Goal: Task Accomplishment & Management: Manage account settings

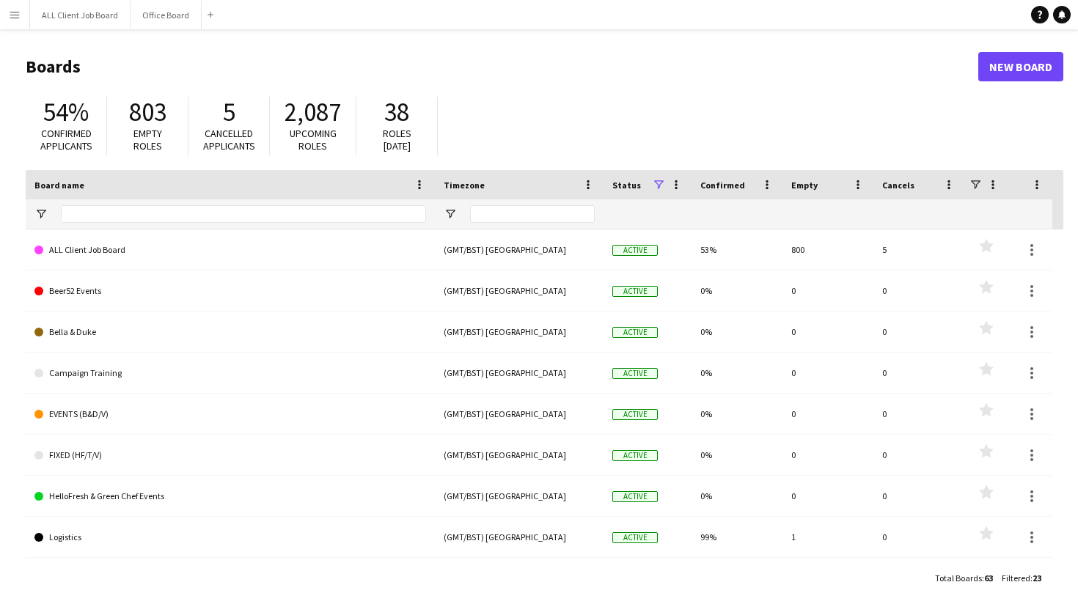
click at [18, 18] on app-icon "Menu" at bounding box center [15, 15] width 12 height 12
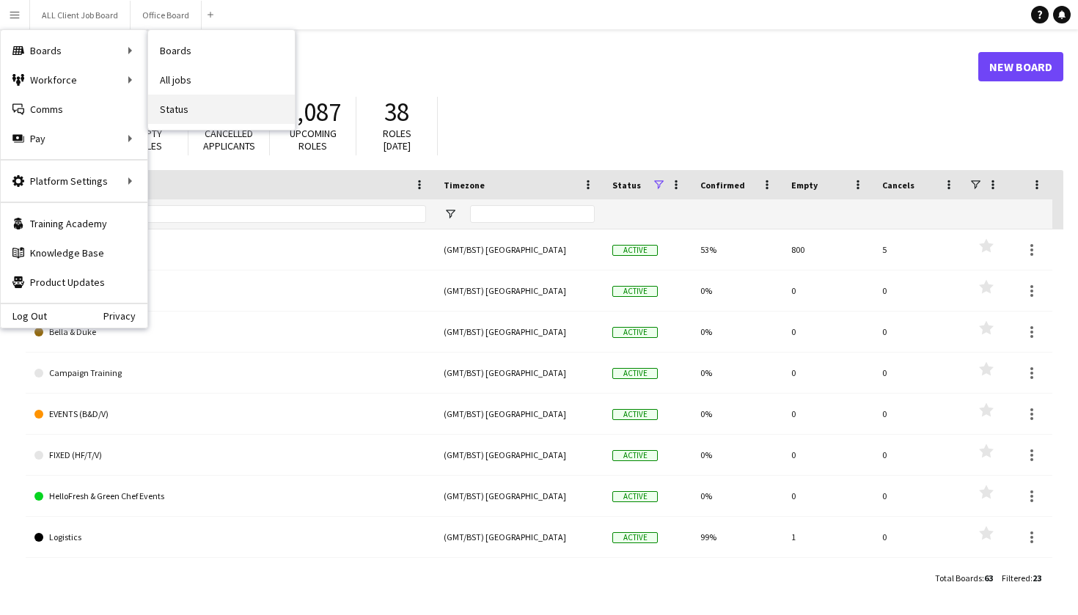
click at [176, 109] on link "Status" at bounding box center [221, 109] width 147 height 29
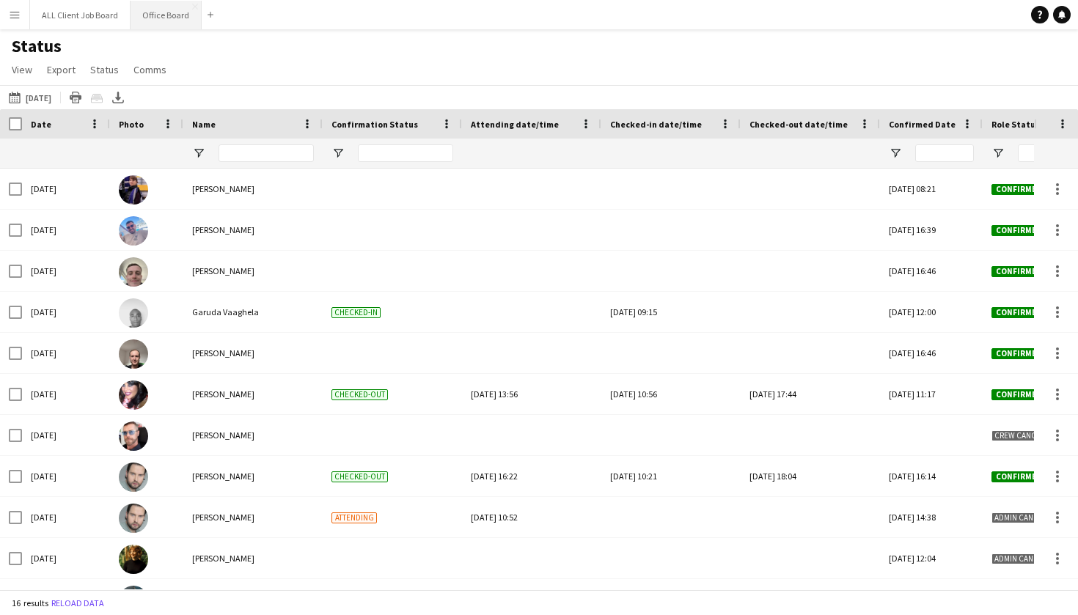
scroll to position [1, 0]
click at [158, 18] on button "Office Board Close" at bounding box center [165, 15] width 71 height 29
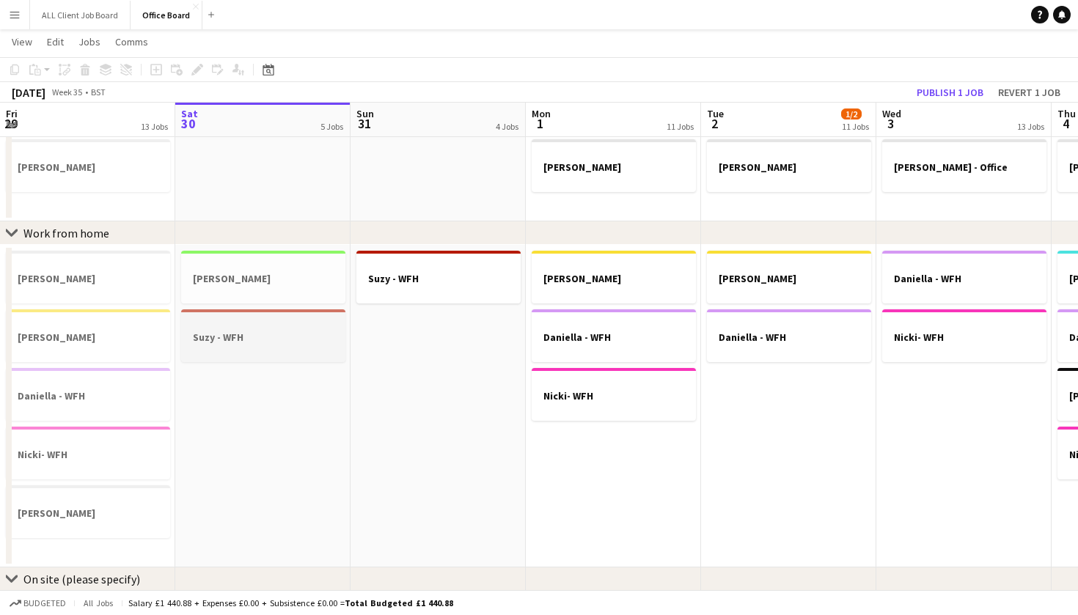
scroll to position [737, 0]
click at [945, 92] on button "Publish 1 job" at bounding box center [950, 92] width 78 height 19
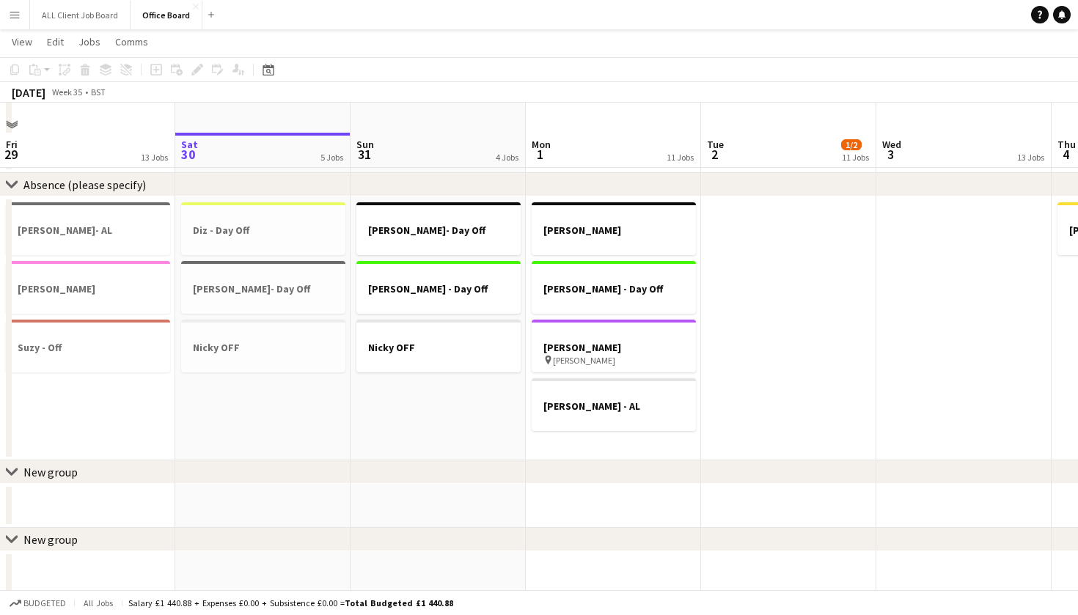
scroll to position [1290, 0]
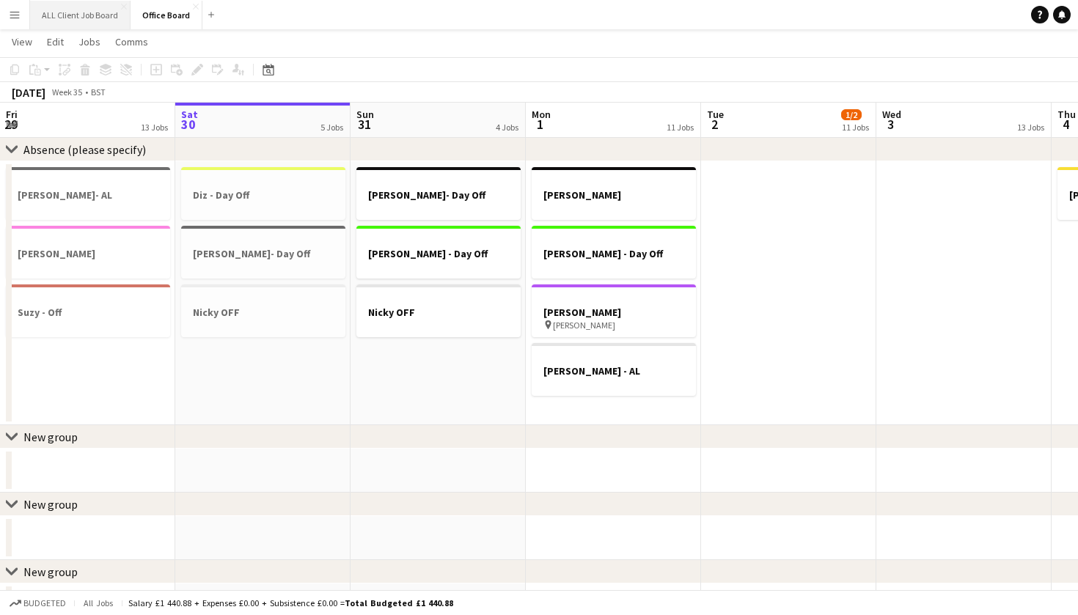
click at [90, 12] on button "ALL Client Job Board Close" at bounding box center [80, 15] width 100 height 29
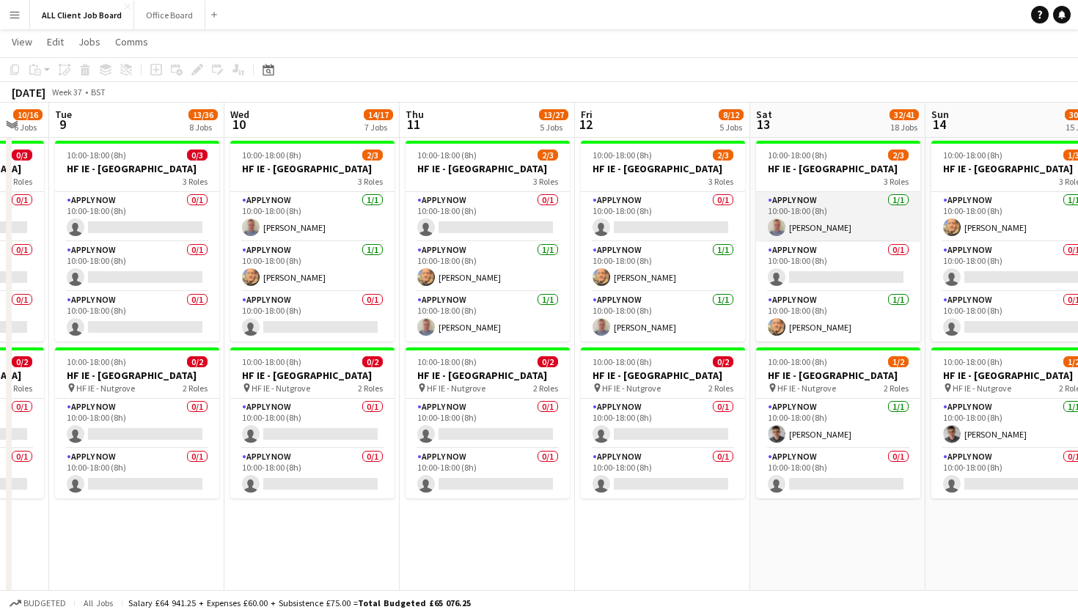
scroll to position [0, 630]
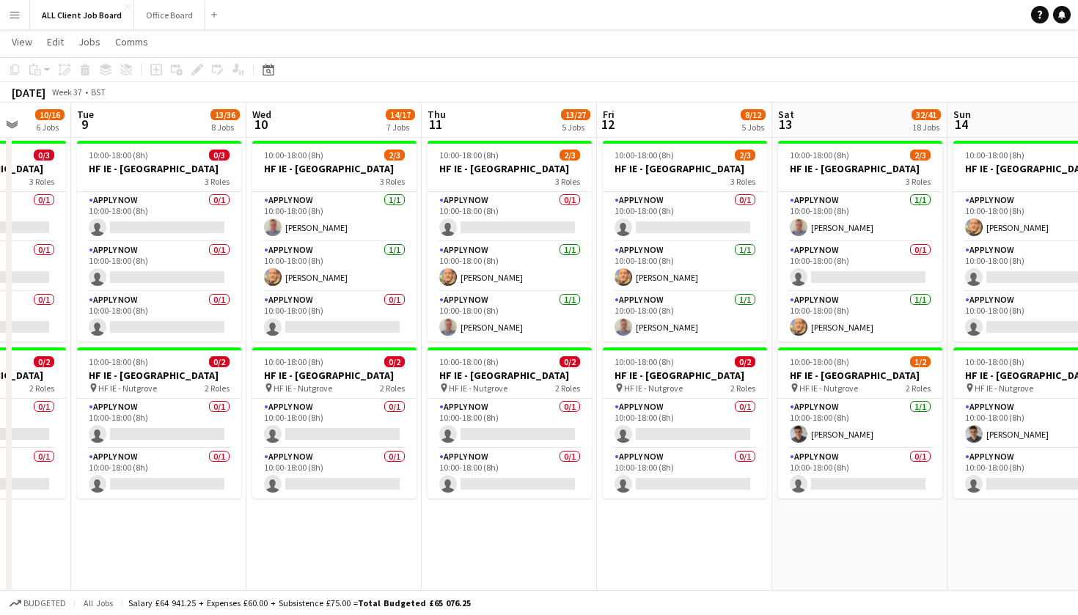
click at [239, 556] on app-date-cell "10:00-18:00 (8h) 0/3 HF IE - [GEOGRAPHIC_DATA] 3 Roles APPLY NOW 0/1 10:00-18:0…" at bounding box center [158, 591] width 175 height 913
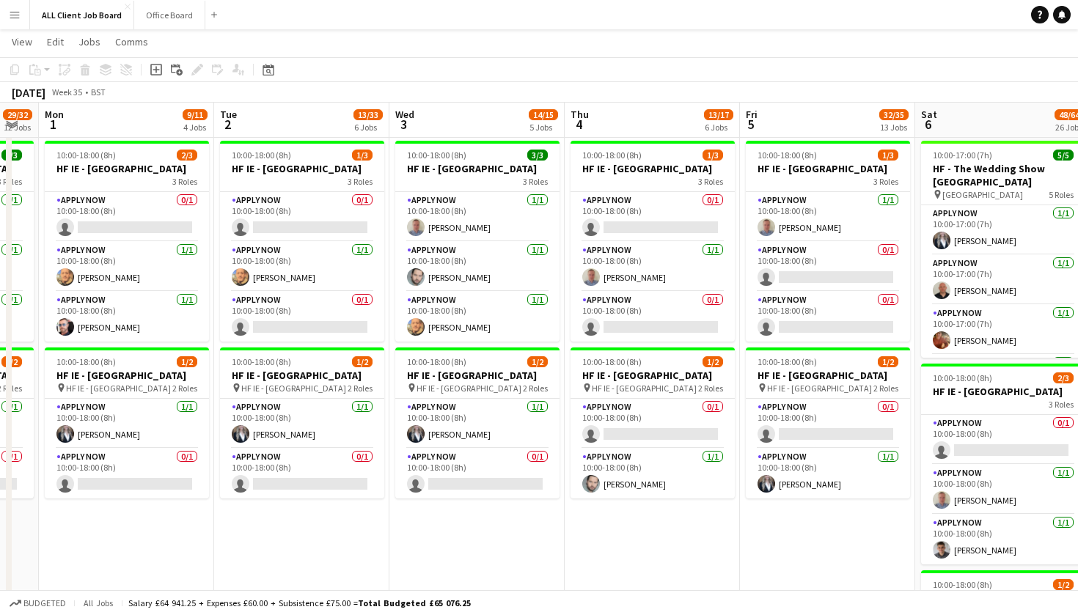
scroll to position [4146, 0]
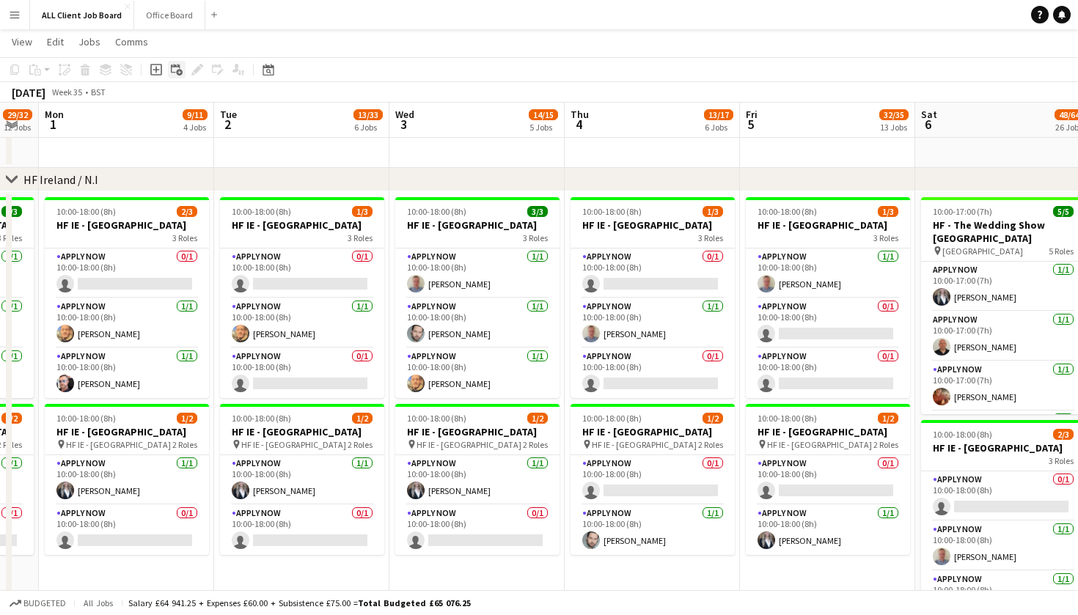
click at [180, 66] on icon at bounding box center [175, 68] width 9 height 9
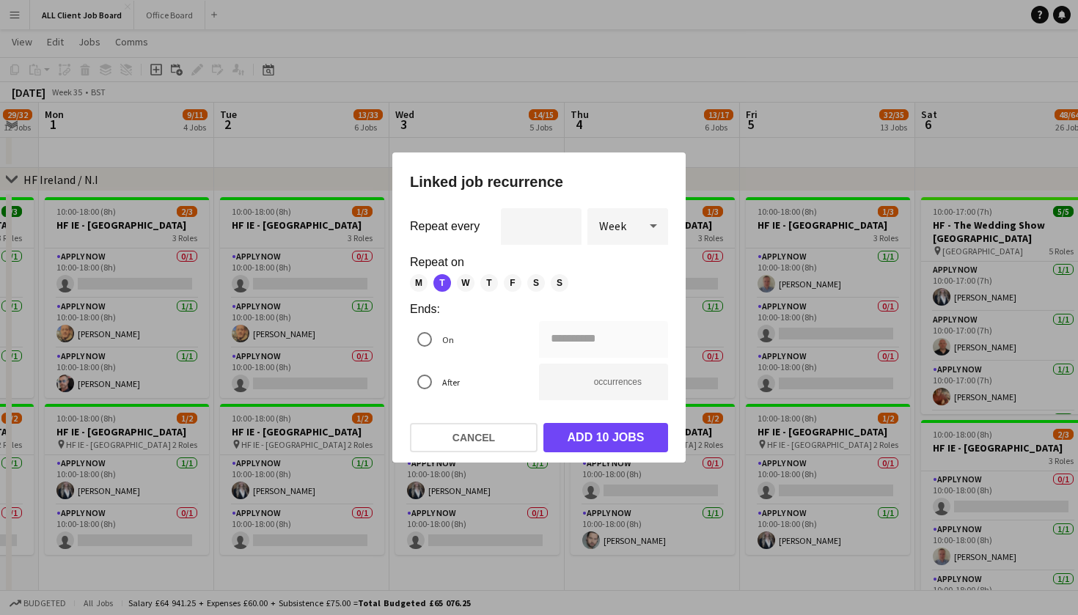
drag, startPoint x: 501, startPoint y: 432, endPoint x: 471, endPoint y: 375, distance: 64.6
click at [500, 430] on button "Cancel" at bounding box center [474, 437] width 128 height 29
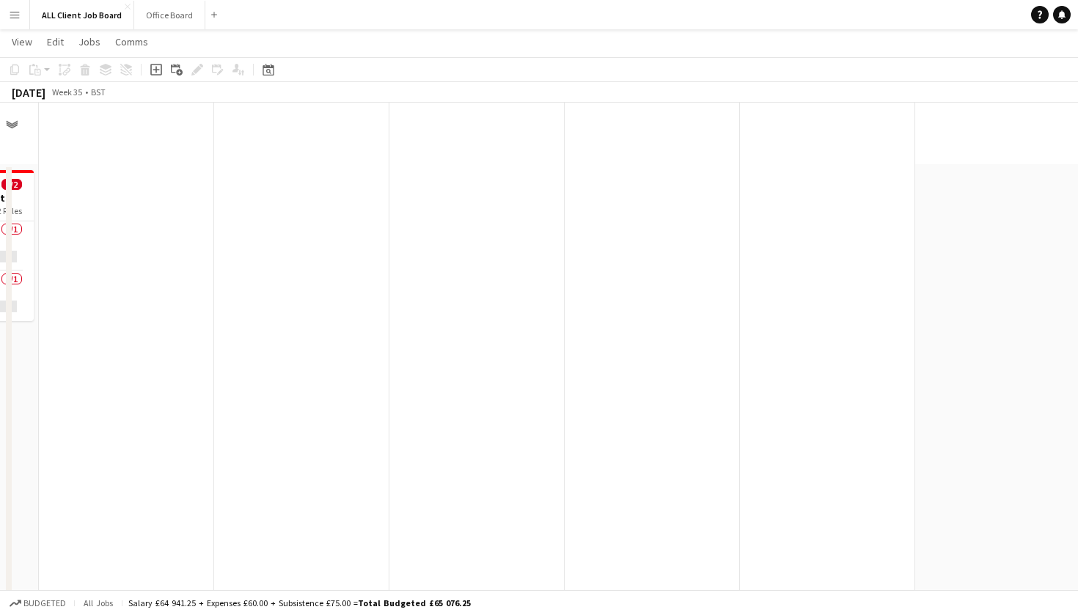
scroll to position [4146, 0]
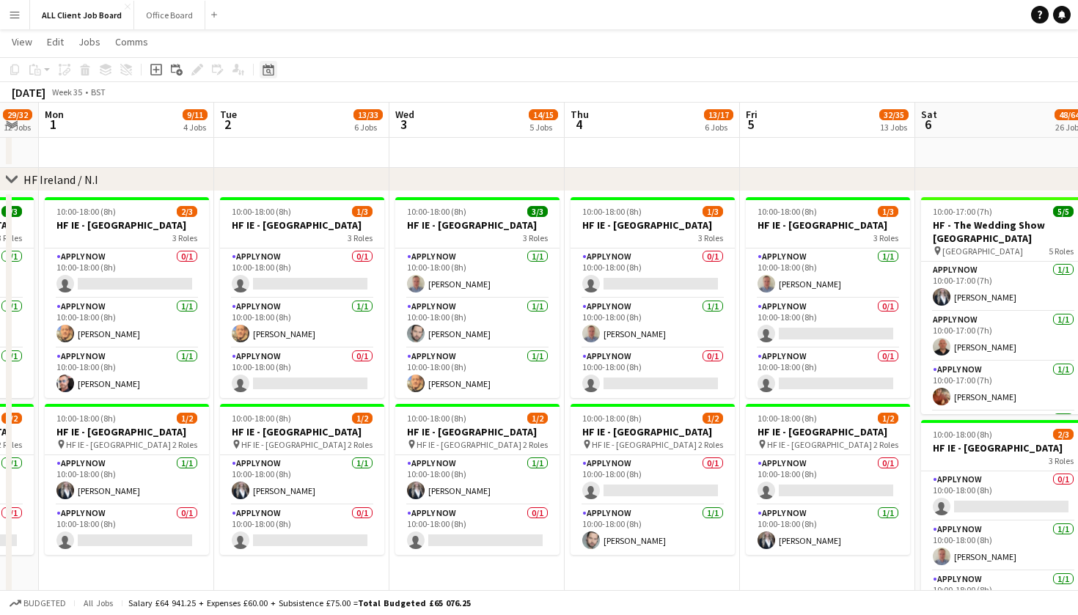
click at [273, 67] on icon at bounding box center [267, 70] width 11 height 12
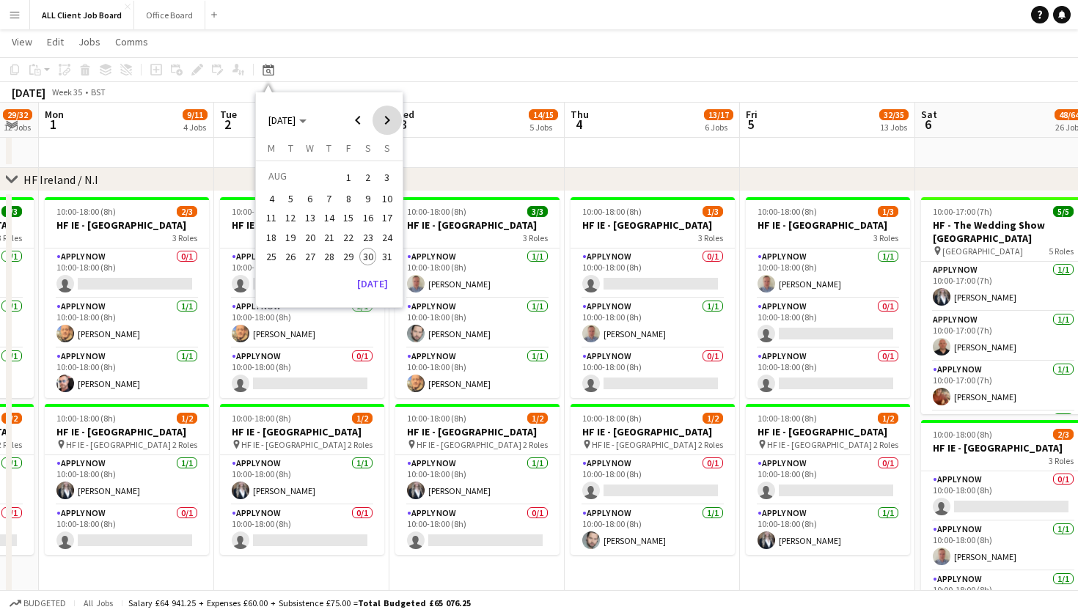
click at [390, 122] on span "Next month" at bounding box center [386, 120] width 29 height 29
click at [372, 204] on button "6" at bounding box center [367, 194] width 19 height 19
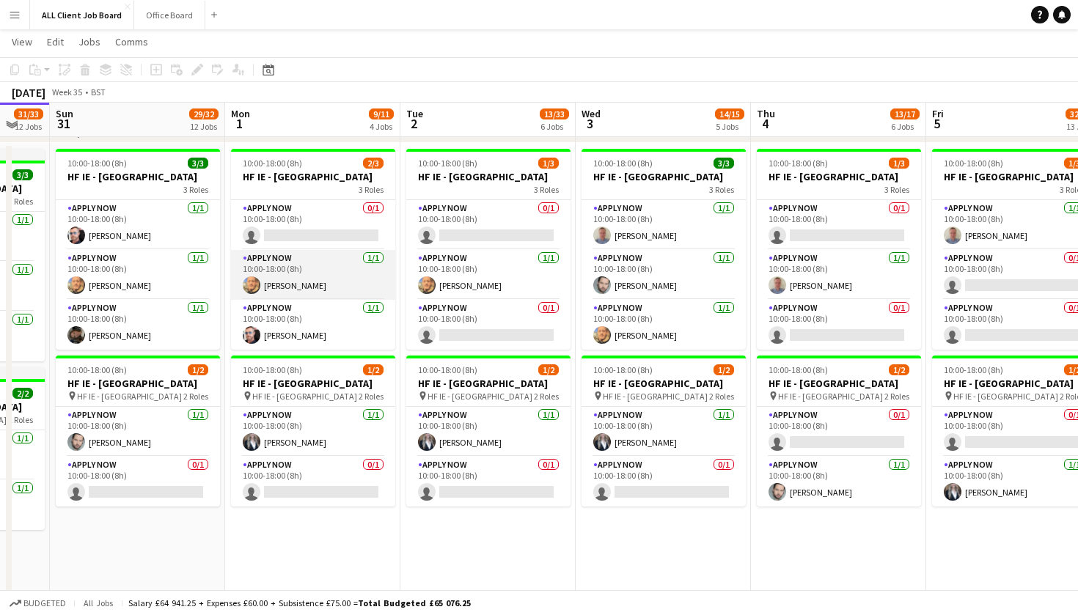
scroll to position [4194, 0]
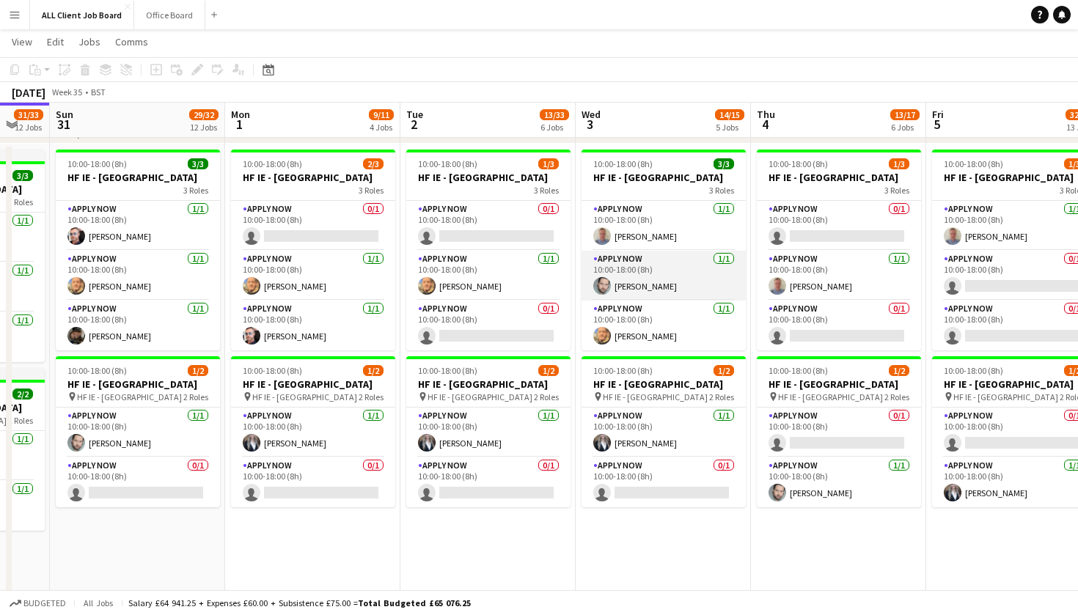
click at [674, 284] on app-card-role "APPLY NOW [DATE] 10:00-18:00 (8h) [PERSON_NAME]" at bounding box center [663, 276] width 164 height 50
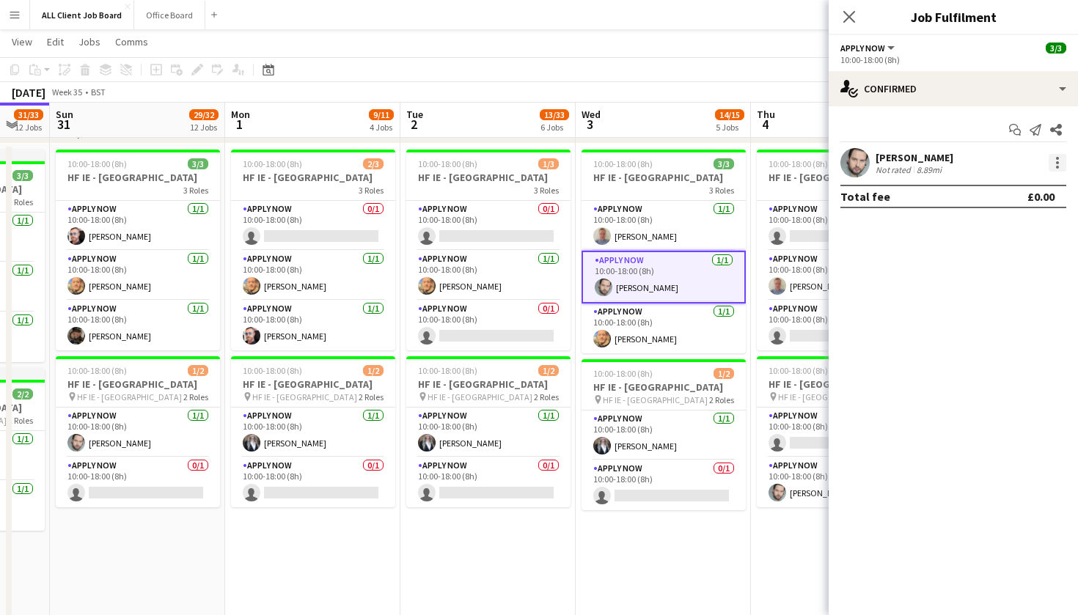
click at [1054, 161] on div at bounding box center [1057, 163] width 18 height 18
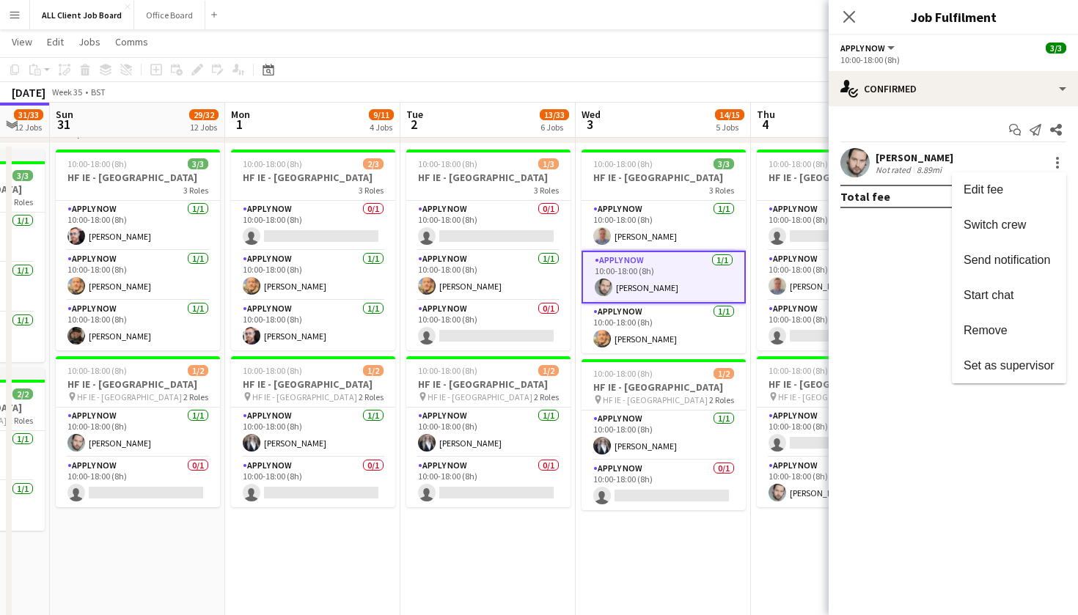
click at [1008, 336] on span "Remove" at bounding box center [1008, 330] width 91 height 13
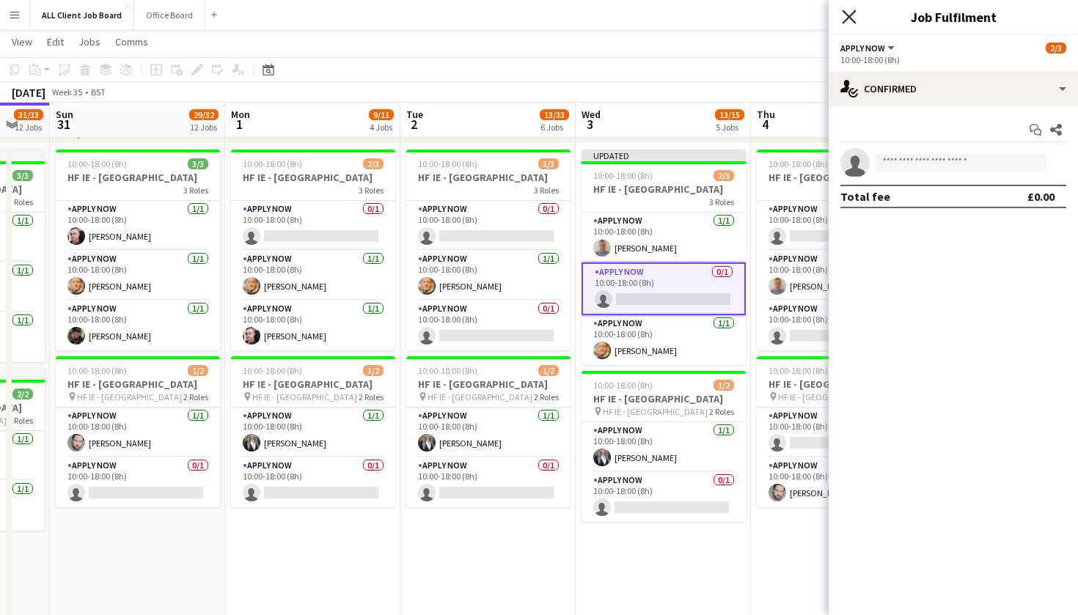
click at [848, 11] on icon "Close pop-in" at bounding box center [849, 17] width 14 height 14
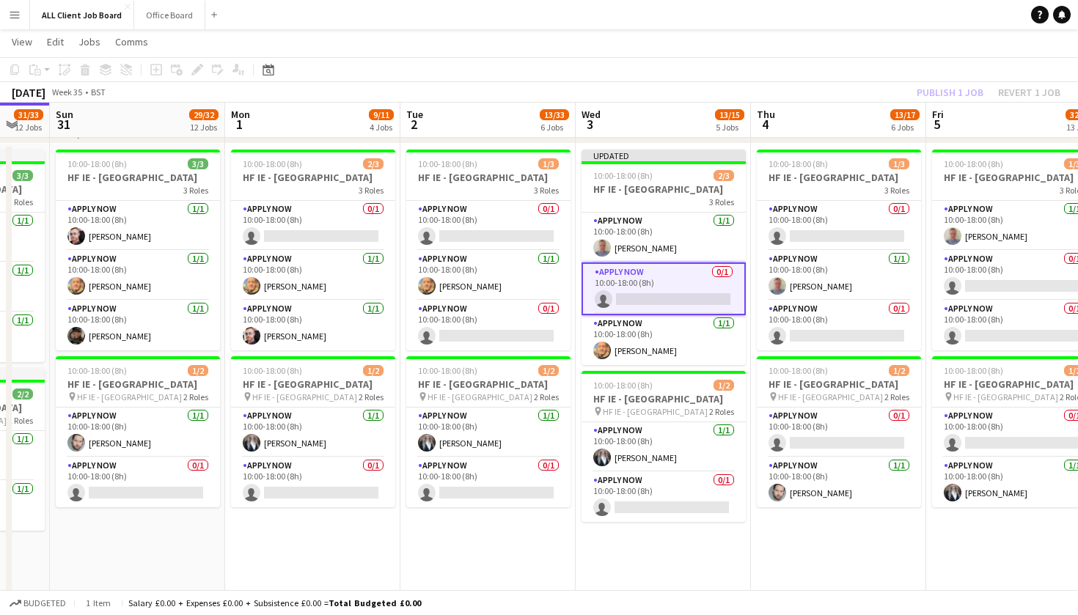
click at [940, 89] on div "Publish 1 job Revert 1 job" at bounding box center [988, 92] width 179 height 19
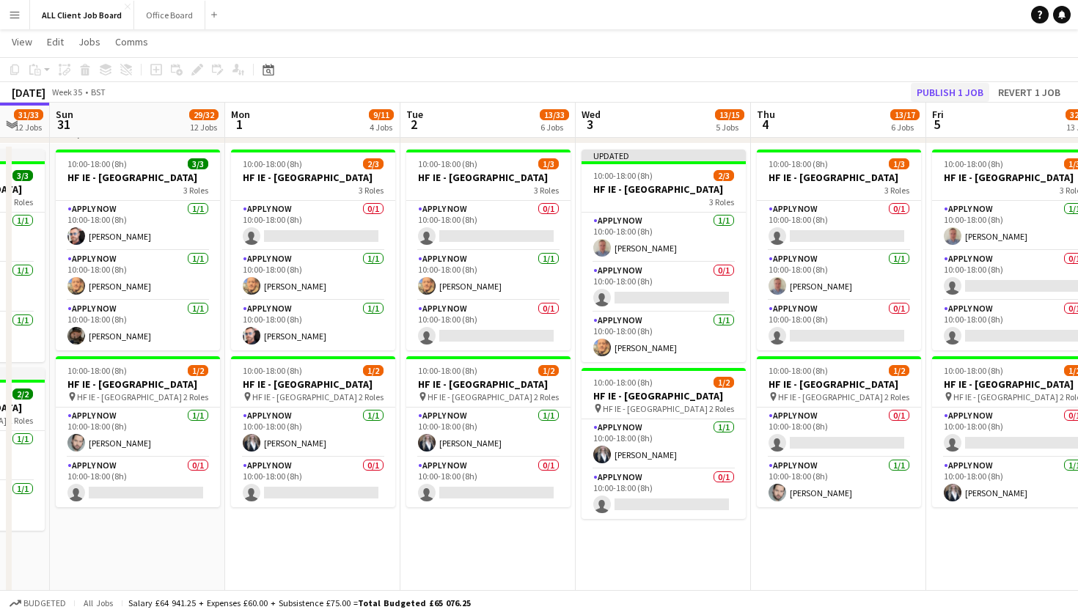
click at [941, 93] on button "Publish 1 job" at bounding box center [950, 92] width 78 height 19
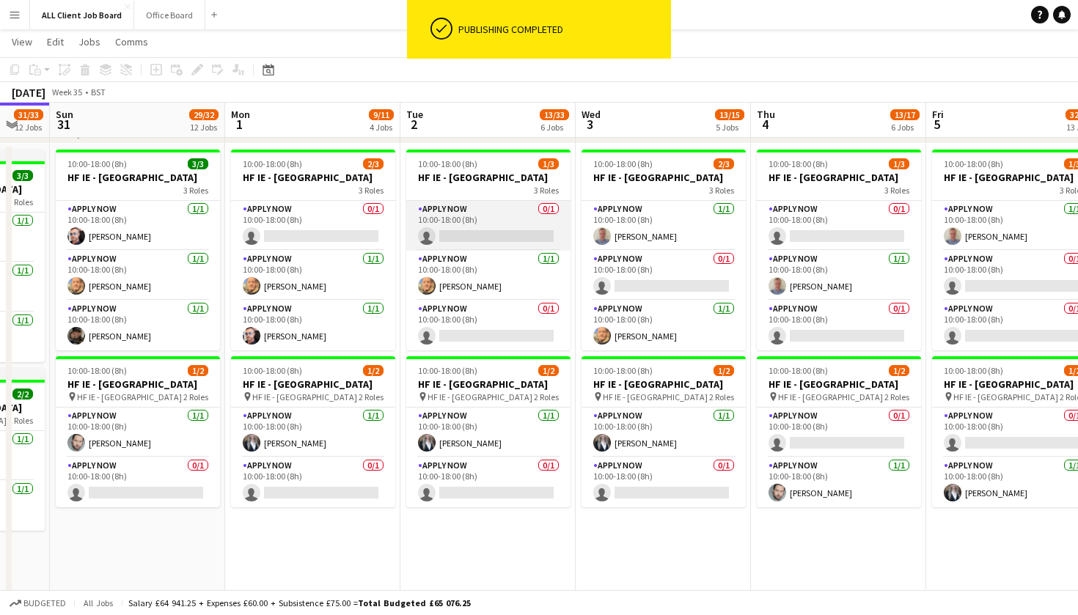
click at [468, 251] on app-card-role "APPLY NOW 0/1 10:00-18:00 (8h) single-neutral-actions" at bounding box center [488, 226] width 164 height 50
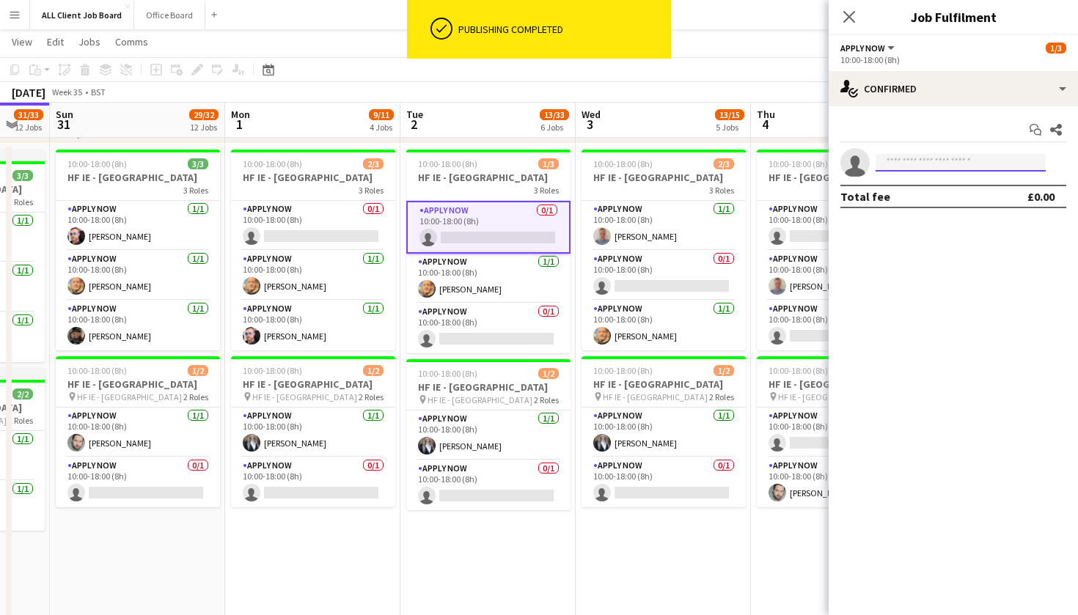
click at [892, 166] on input at bounding box center [960, 163] width 170 height 18
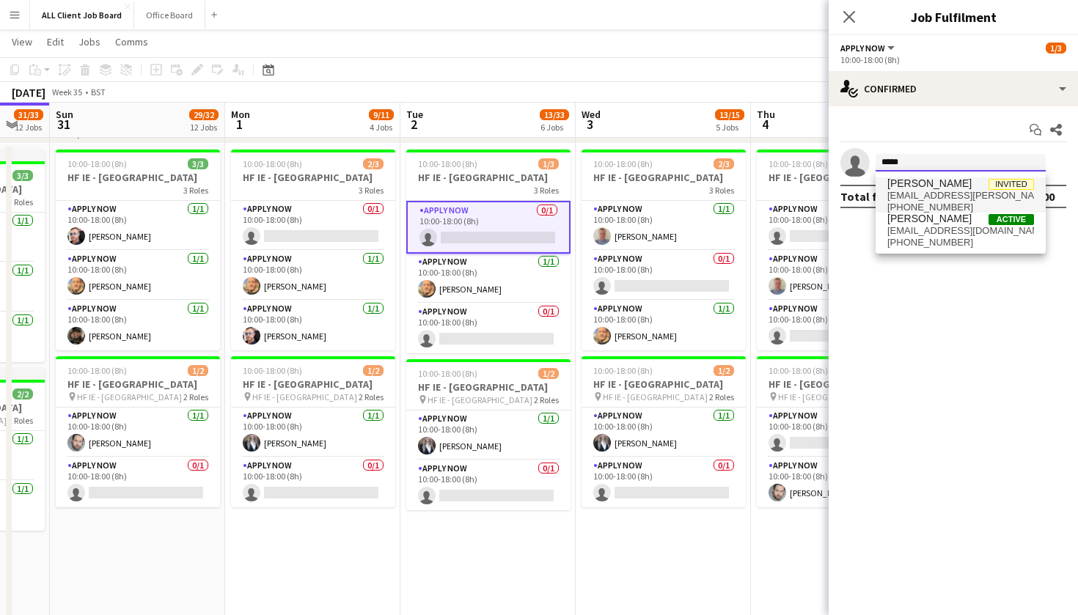
type input "*****"
drag, startPoint x: 932, startPoint y: 183, endPoint x: 957, endPoint y: 237, distance: 59.0
click at [958, 237] on span "[PHONE_NUMBER]" at bounding box center [960, 243] width 147 height 12
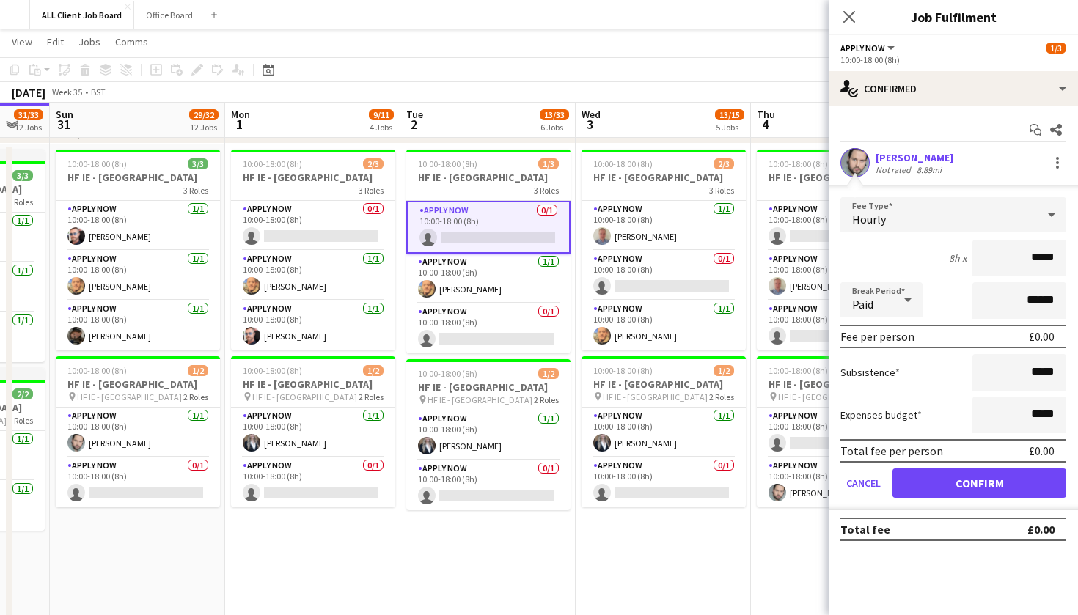
click at [978, 489] on button "Confirm" at bounding box center [979, 482] width 174 height 29
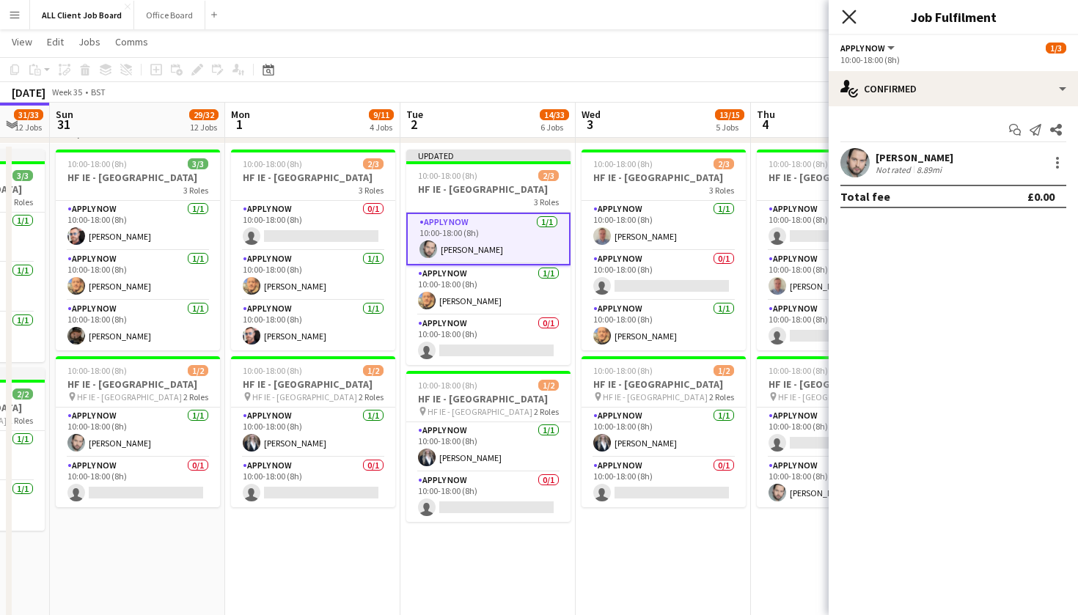
click at [854, 19] on icon "Close pop-in" at bounding box center [849, 17] width 14 height 14
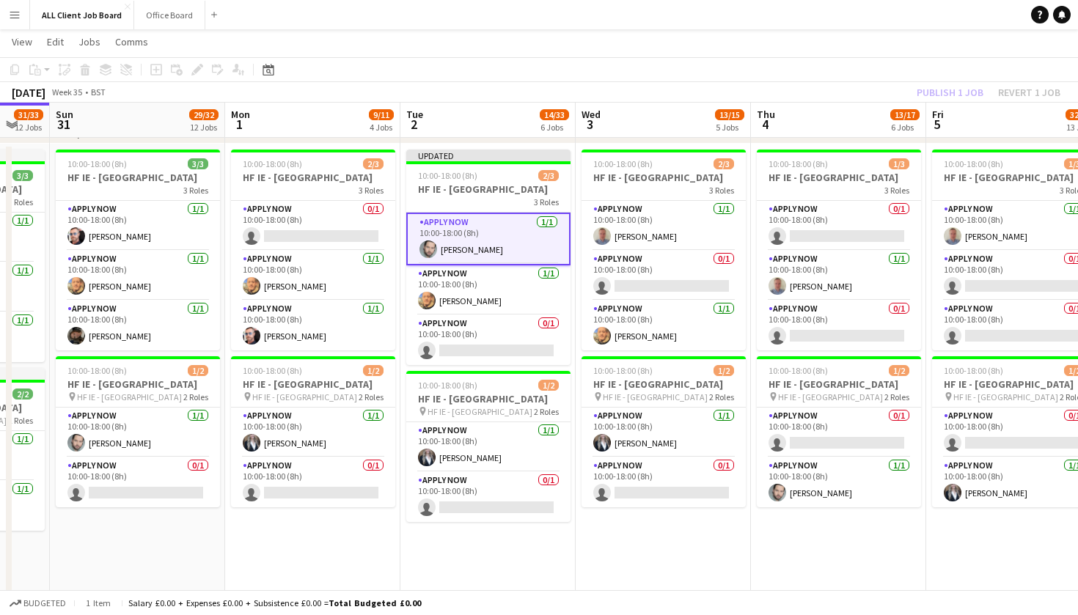
click at [808, 73] on app-toolbar "Copy Paste Paste Command V Paste with crew Command Shift V Paste linked Job [GE…" at bounding box center [539, 69] width 1078 height 25
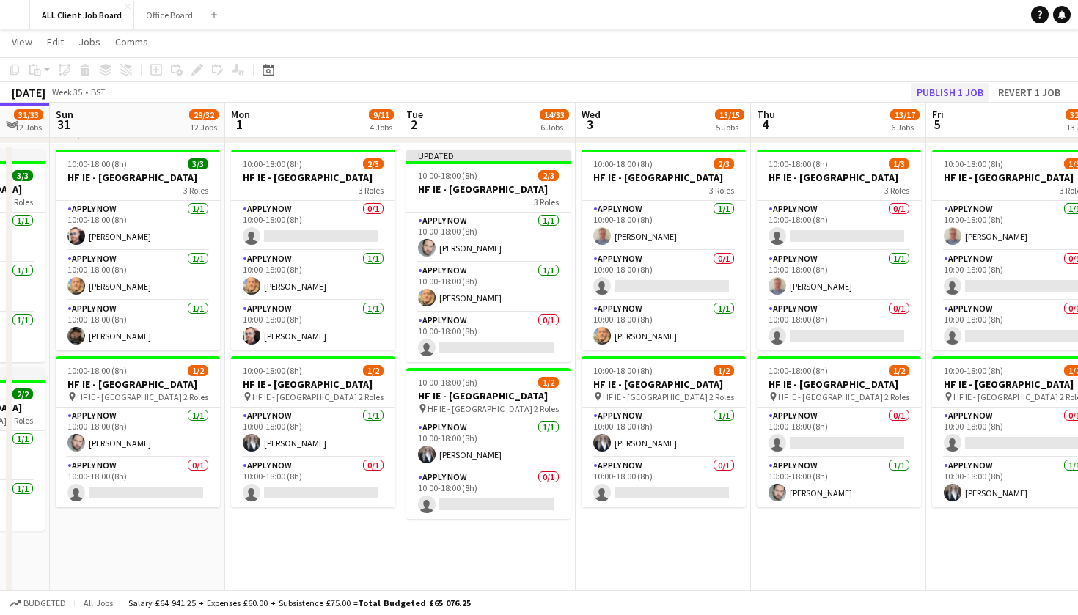
click at [955, 92] on button "Publish 1 job" at bounding box center [950, 92] width 78 height 19
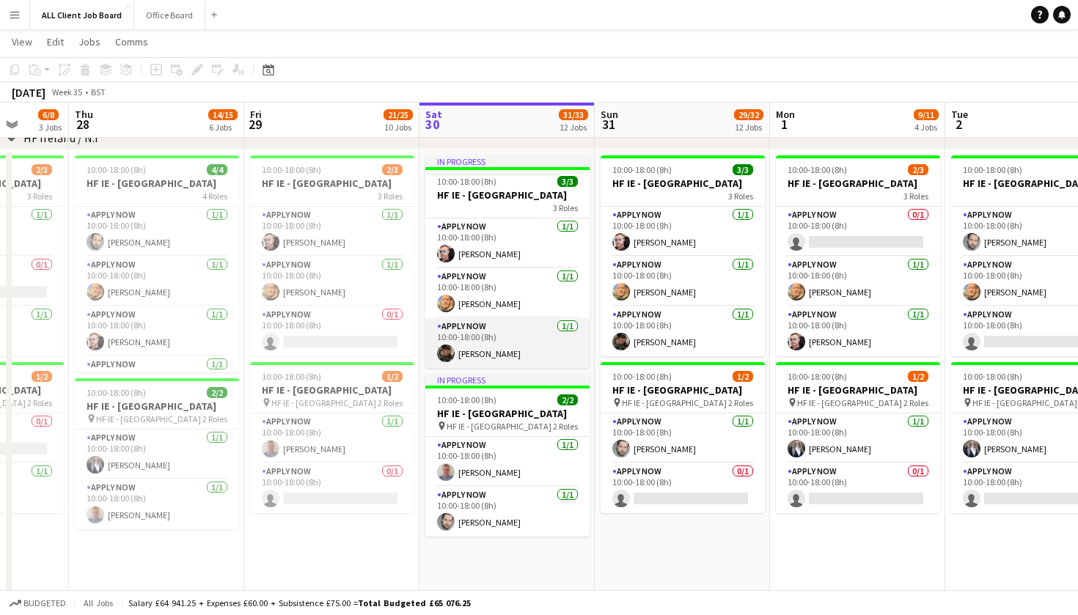
scroll to position [0, 456]
click at [526, 360] on app-card-role "APPLY NOW [DATE] 10:00-18:00 (8h) [PERSON_NAME]" at bounding box center [508, 343] width 164 height 50
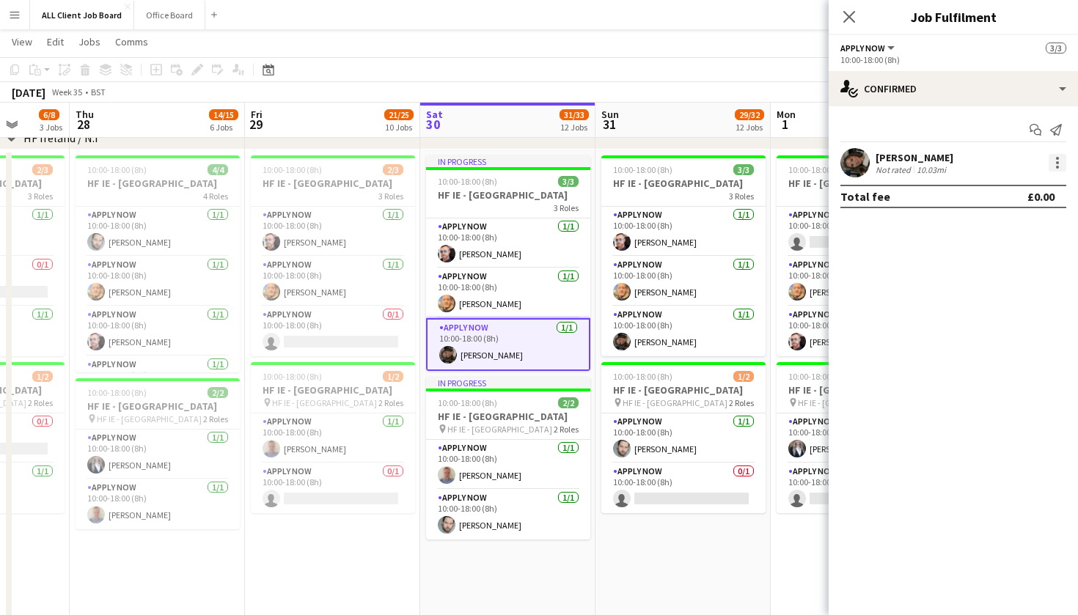
click at [1056, 163] on div at bounding box center [1057, 162] width 3 height 3
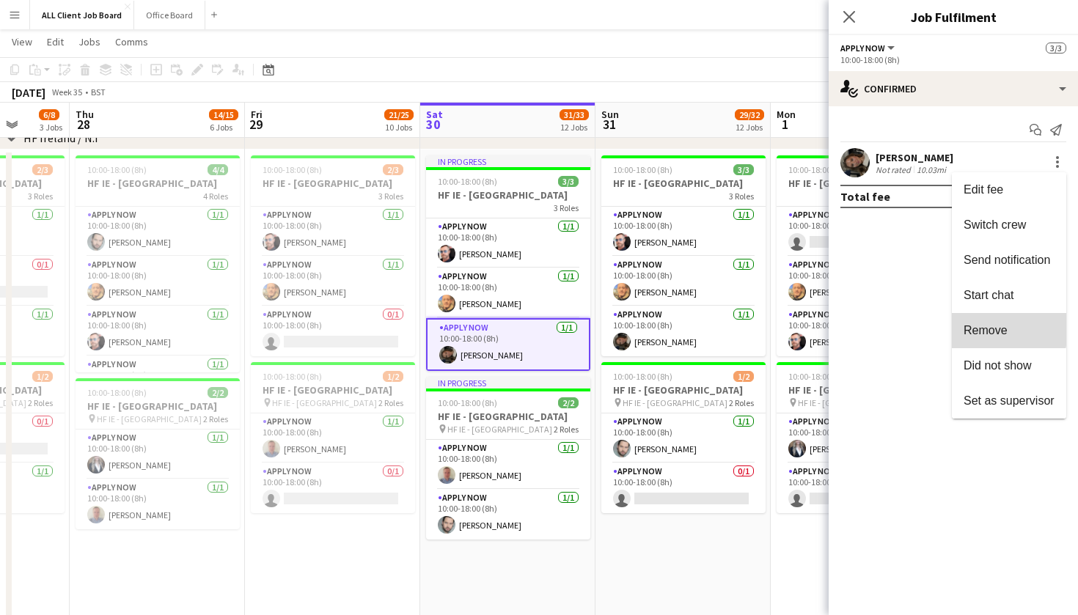
click at [998, 328] on span "Remove" at bounding box center [985, 330] width 44 height 12
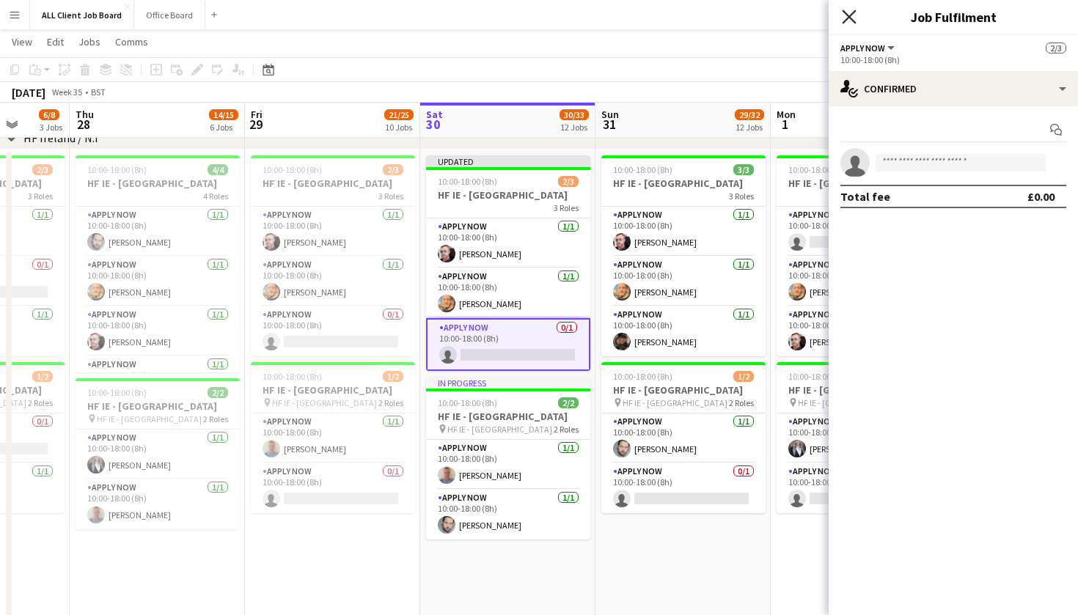
click at [847, 21] on icon "Close pop-in" at bounding box center [849, 17] width 14 height 14
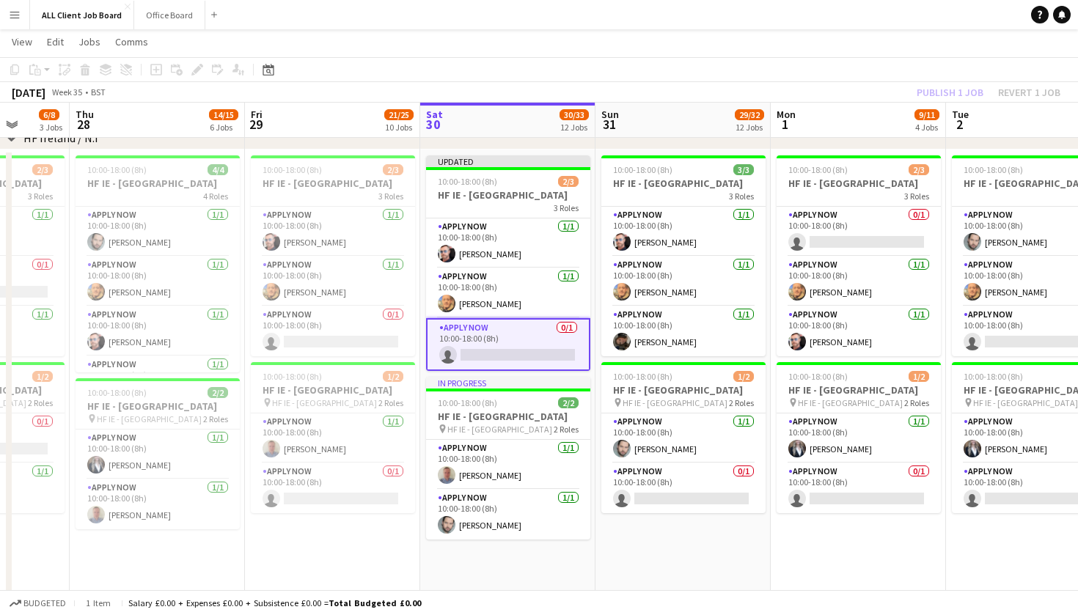
click at [892, 71] on app-toolbar "Copy Paste Paste Command V Paste with crew Command Shift V Paste linked Job [GE…" at bounding box center [539, 69] width 1078 height 25
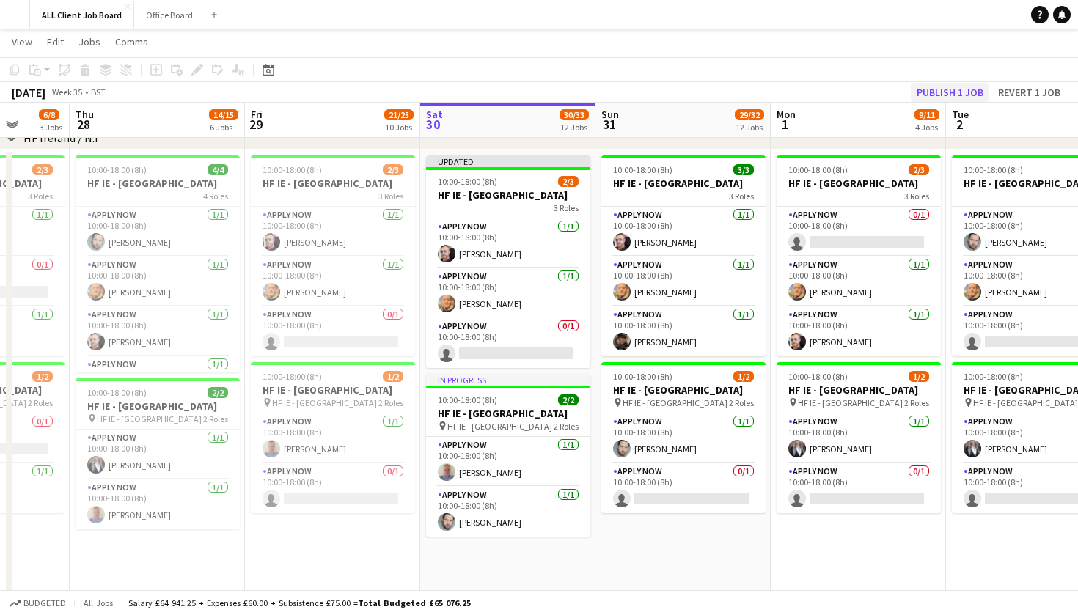
click at [922, 91] on button "Publish 1 job" at bounding box center [950, 92] width 78 height 19
click at [699, 64] on app-toolbar "Copy Paste Paste Command V Paste with crew Command Shift V Paste linked Job [GE…" at bounding box center [539, 69] width 1078 height 25
click at [276, 74] on div "Date picker" at bounding box center [269, 70] width 18 height 18
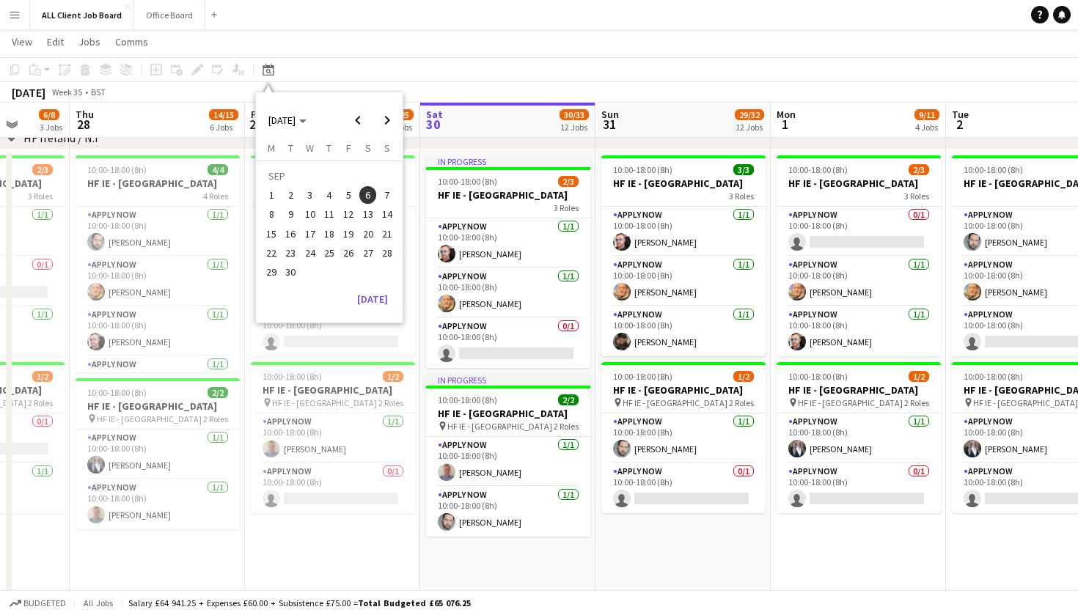
click at [364, 196] on span "6" at bounding box center [368, 195] width 18 height 18
click at [433, 84] on div "[DATE] Week 35 • BST" at bounding box center [539, 92] width 1078 height 21
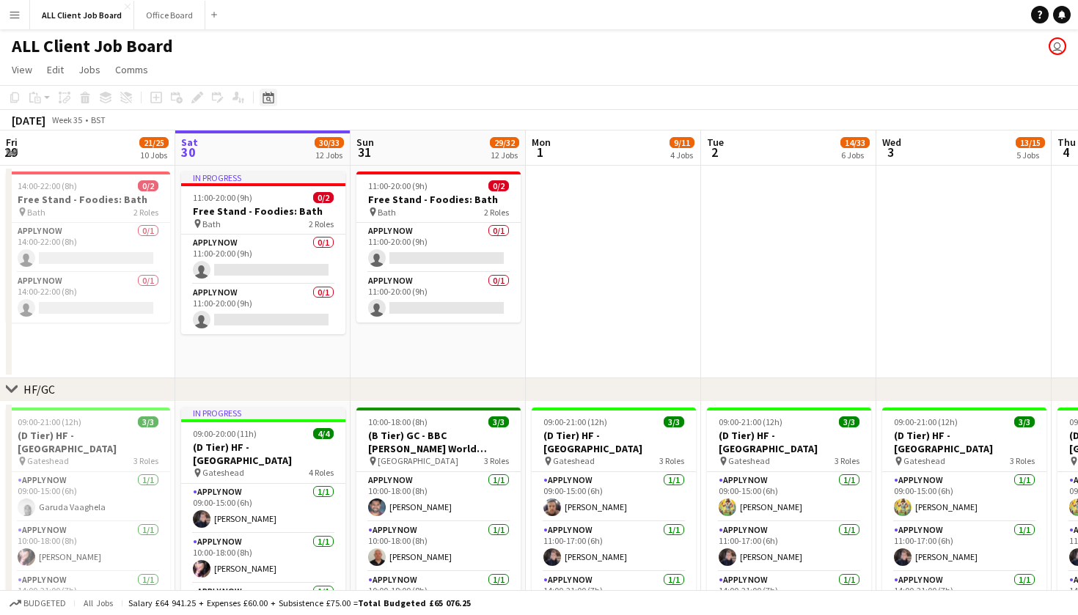
click at [271, 100] on icon "Date picker" at bounding box center [268, 98] width 12 height 12
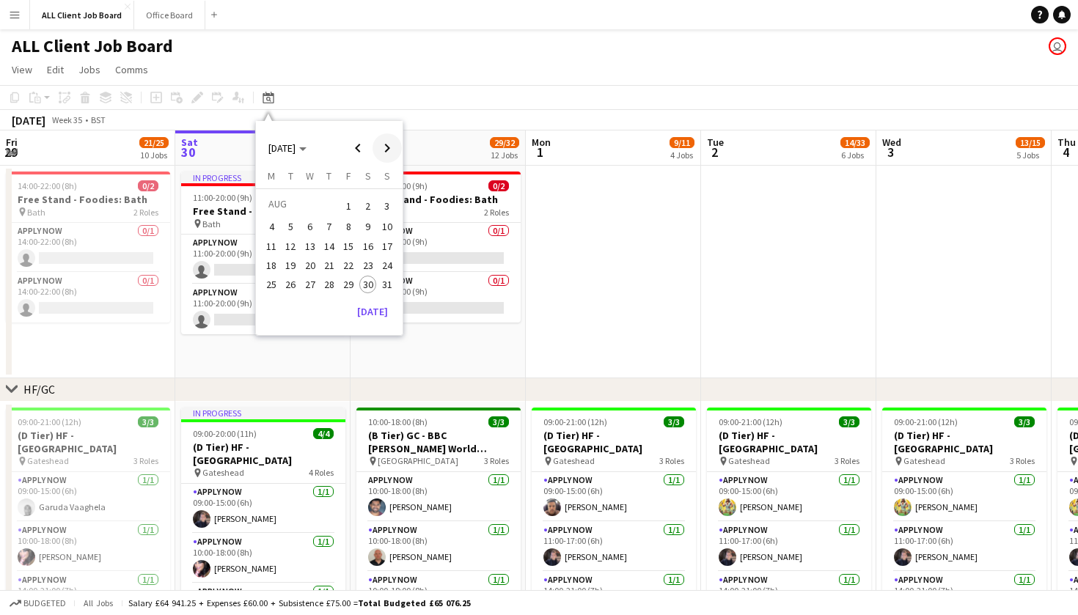
click at [383, 152] on span "Next month" at bounding box center [386, 147] width 29 height 29
click at [368, 222] on span "6" at bounding box center [368, 224] width 18 height 18
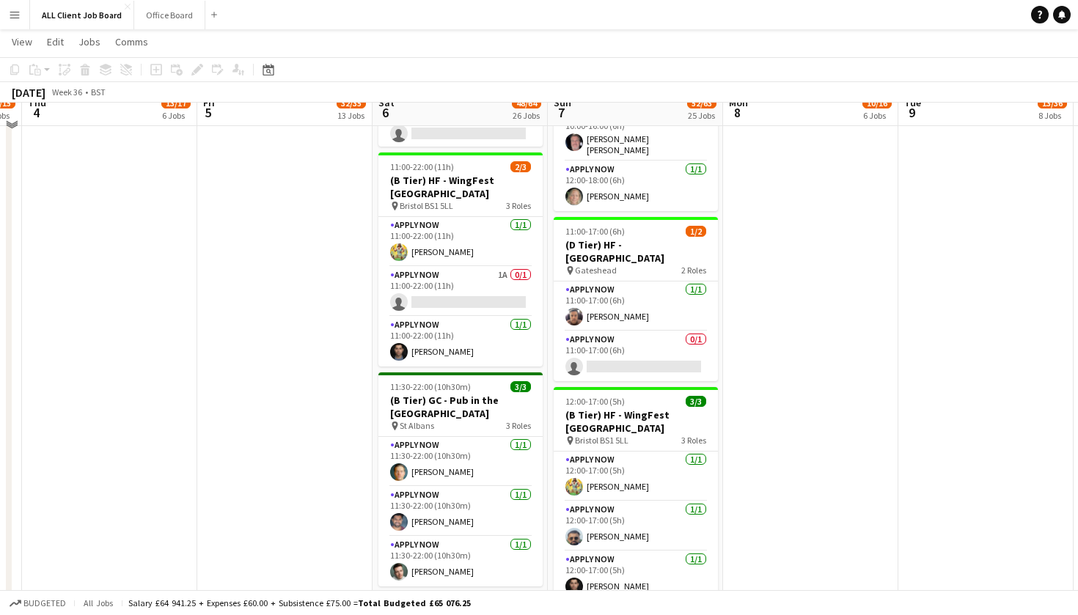
scroll to position [2768, 0]
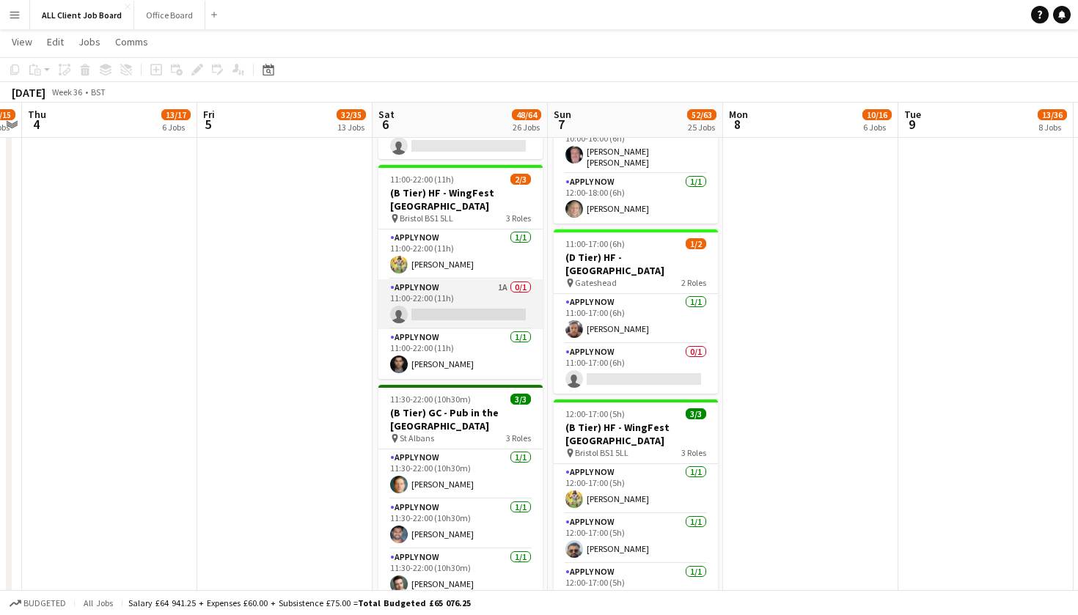
click at [505, 279] on app-card-role "APPLY NOW 1A 0/1 11:00-22:00 (11h) single-neutral-actions" at bounding box center [460, 304] width 164 height 50
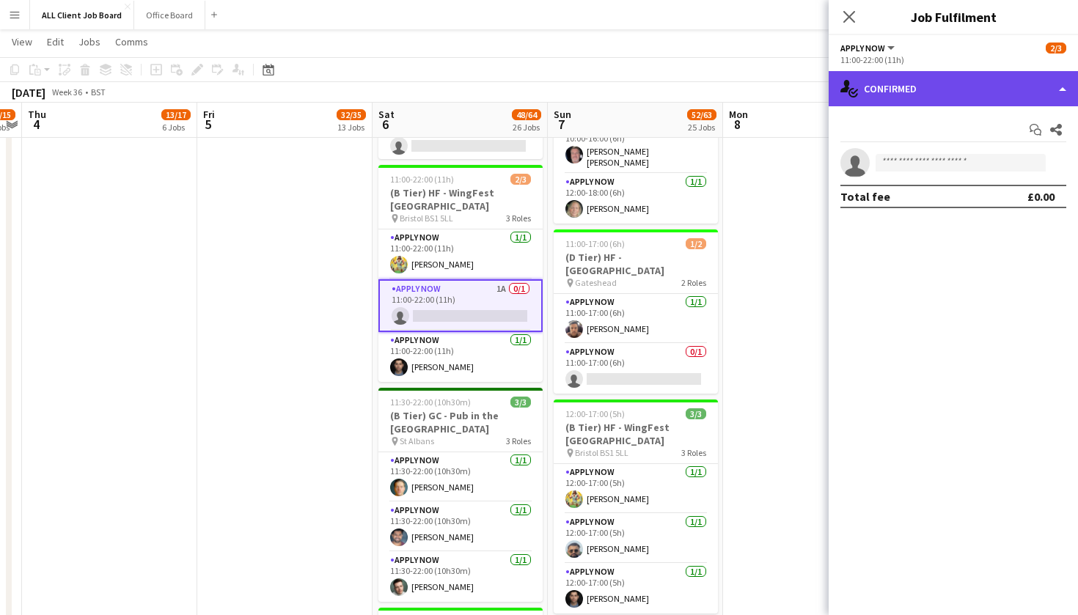
click at [1065, 91] on div "single-neutral-actions-check-2 Confirmed" at bounding box center [952, 88] width 249 height 35
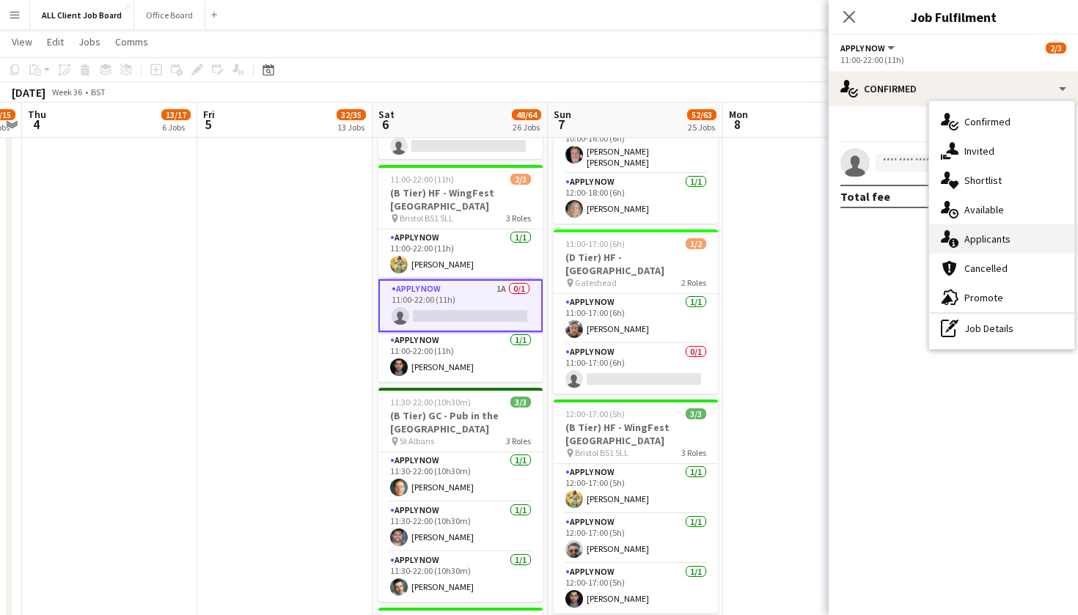
click at [1030, 239] on div "single-neutral-actions-information Applicants" at bounding box center [1001, 238] width 145 height 29
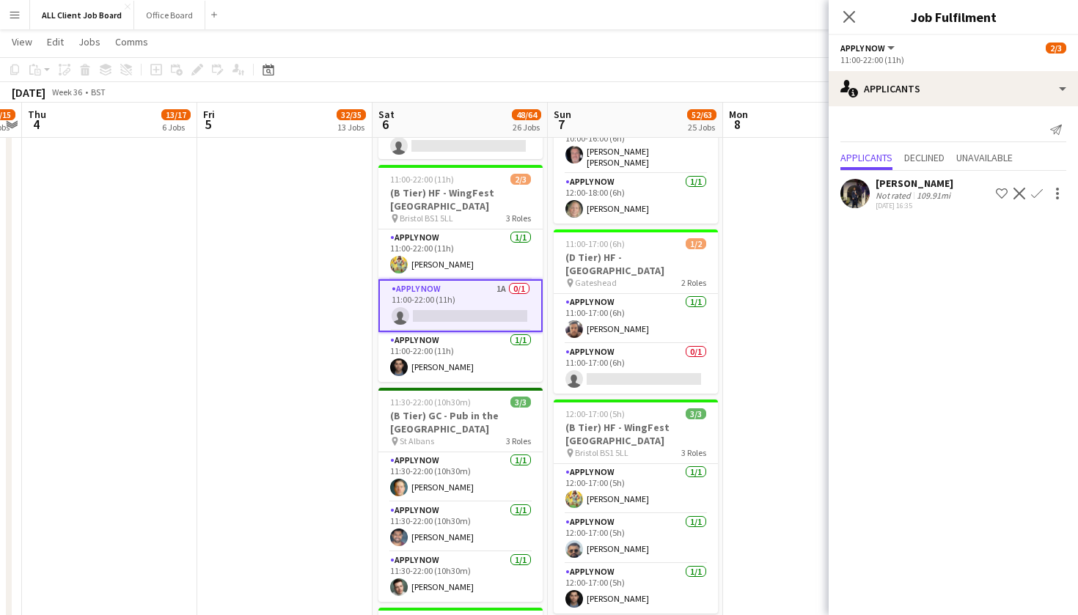
click at [1034, 192] on app-icon "Confirm" at bounding box center [1037, 194] width 12 height 12
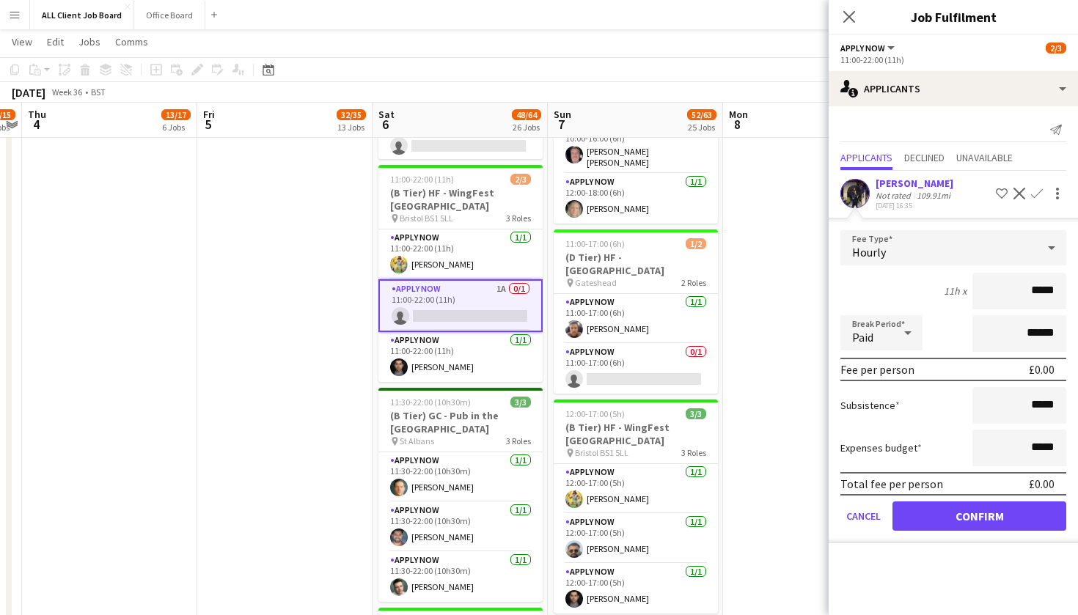
click at [951, 520] on button "Confirm" at bounding box center [979, 515] width 174 height 29
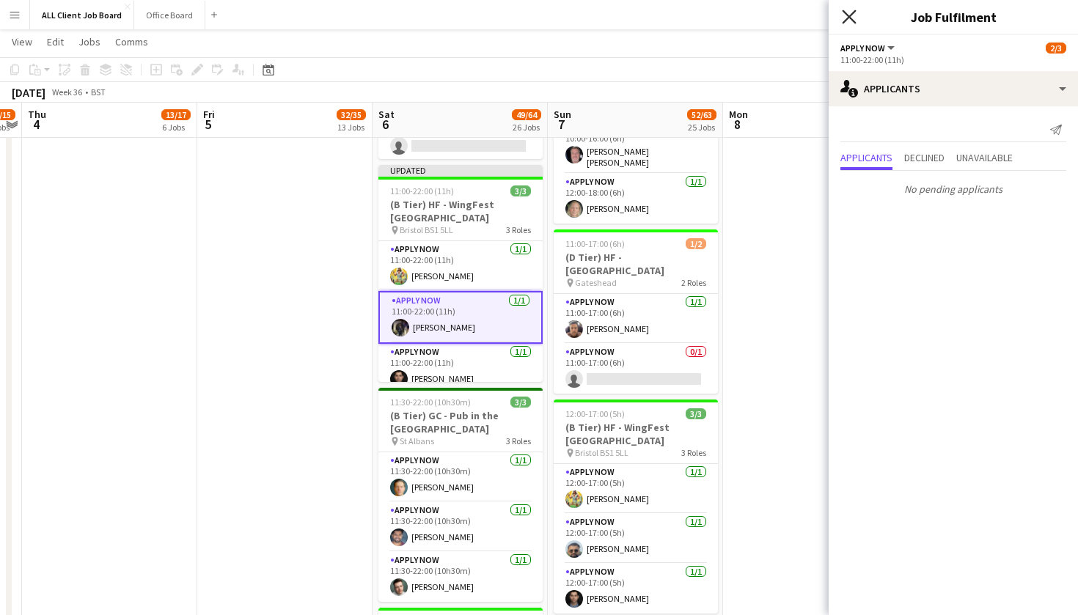
click at [848, 21] on icon "Close pop-in" at bounding box center [849, 17] width 14 height 14
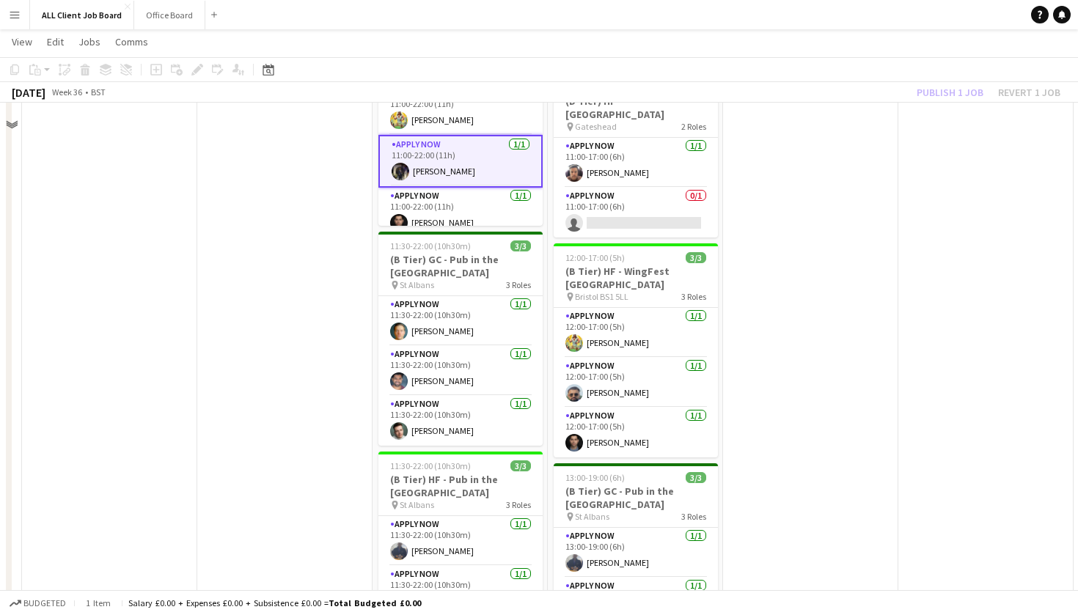
scroll to position [2873, 0]
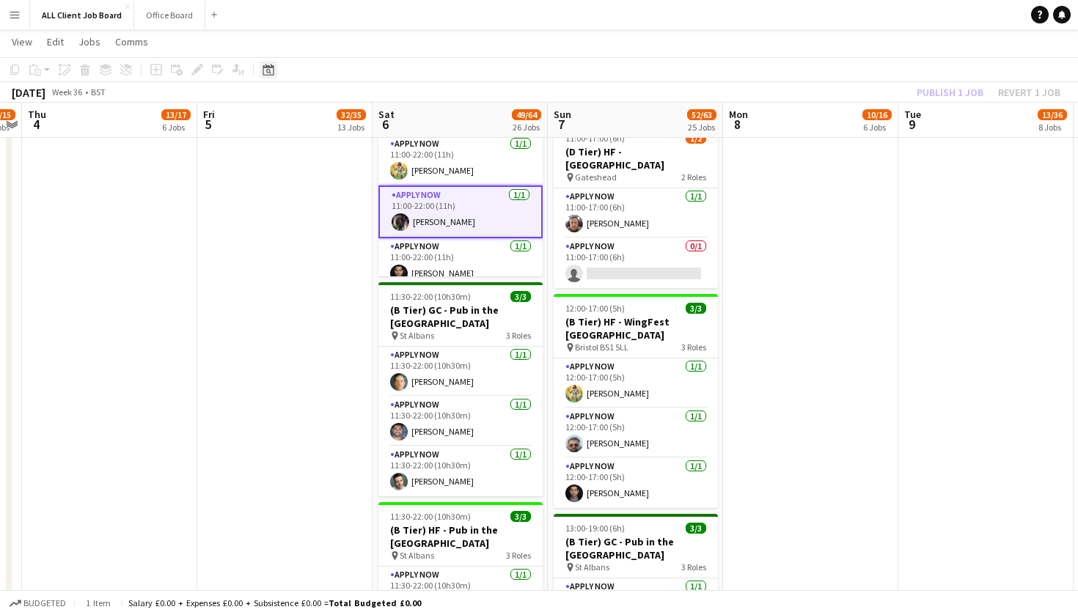
click at [266, 68] on icon at bounding box center [267, 70] width 11 height 12
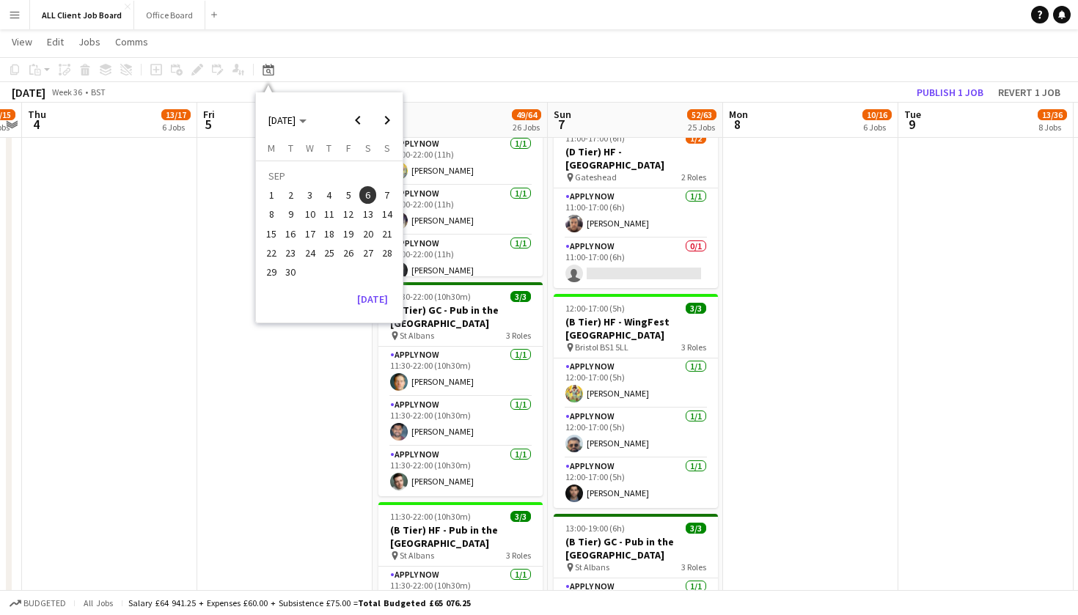
click at [336, 238] on span "18" at bounding box center [329, 234] width 18 height 18
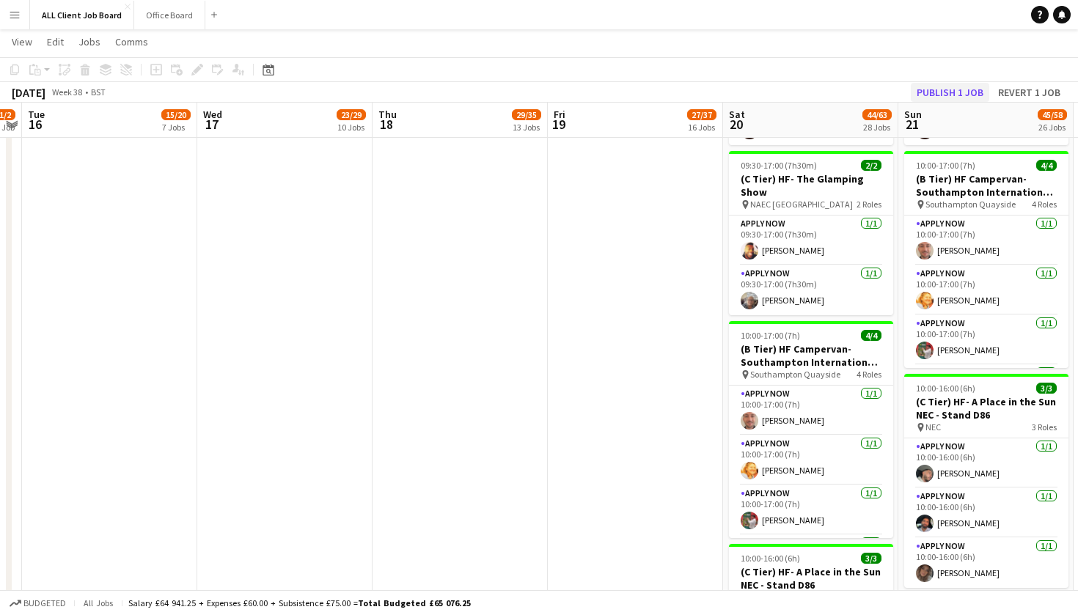
click at [946, 93] on button "Publish 1 job" at bounding box center [950, 92] width 78 height 19
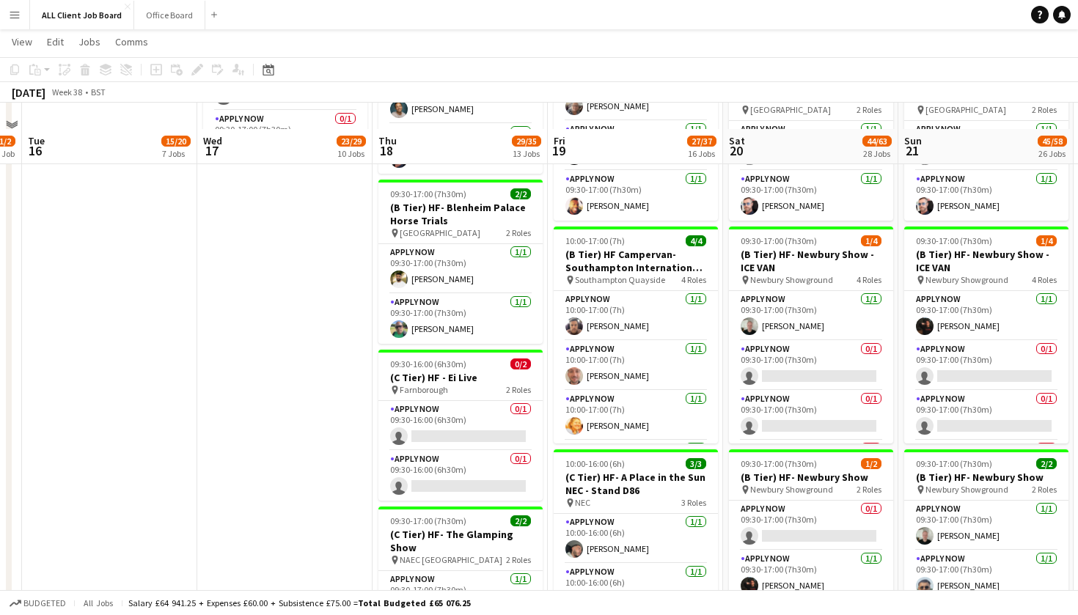
scroll to position [1609, 0]
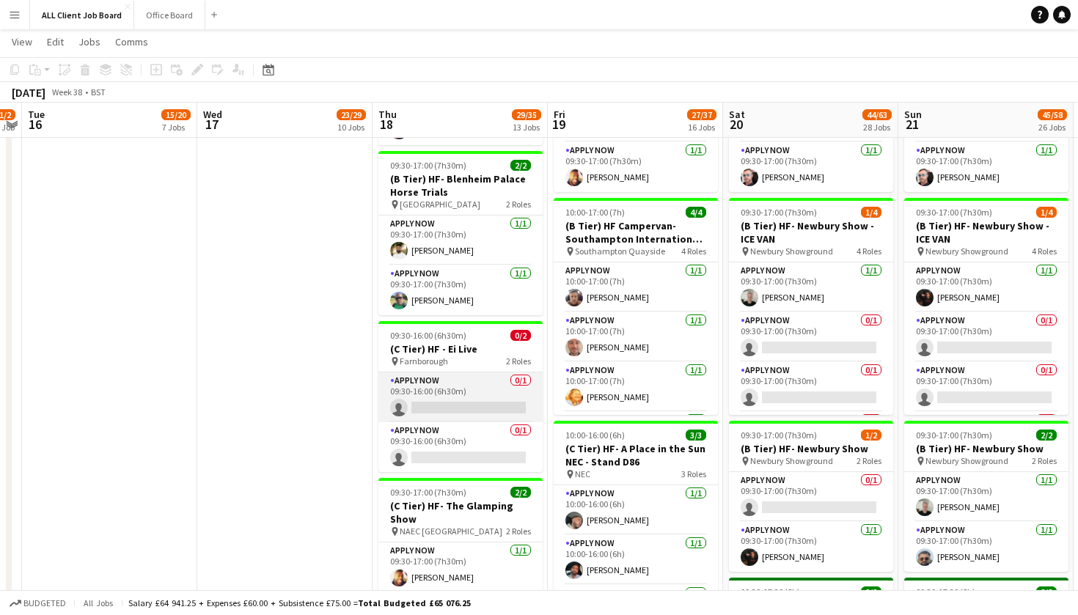
click at [463, 400] on app-card-role "APPLY NOW 0/1 09:30-16:00 (6h30m) single-neutral-actions" at bounding box center [460, 397] width 164 height 50
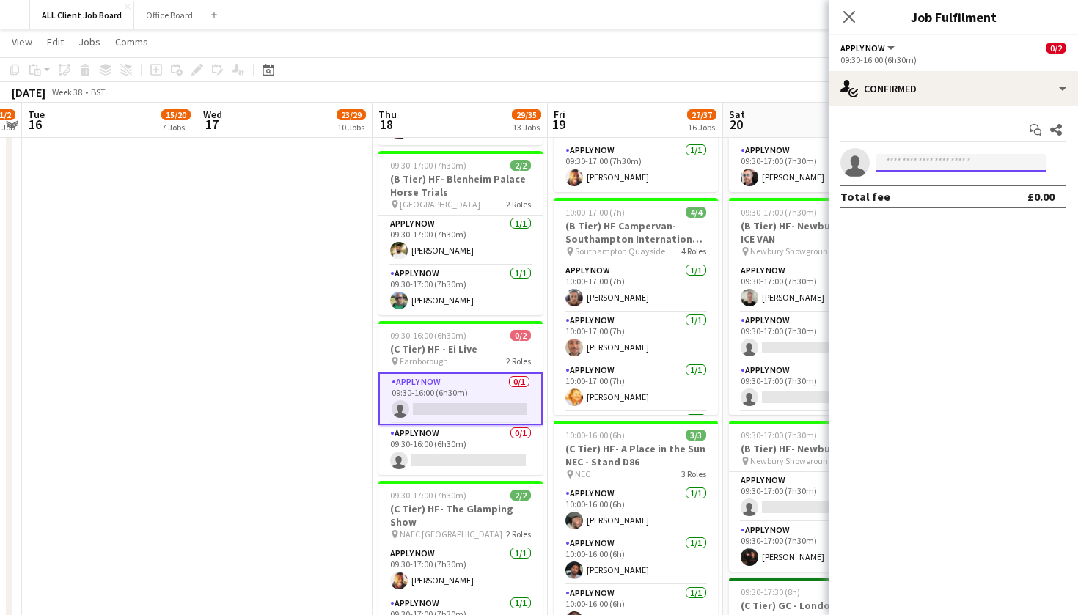
click at [910, 163] on input at bounding box center [960, 163] width 170 height 18
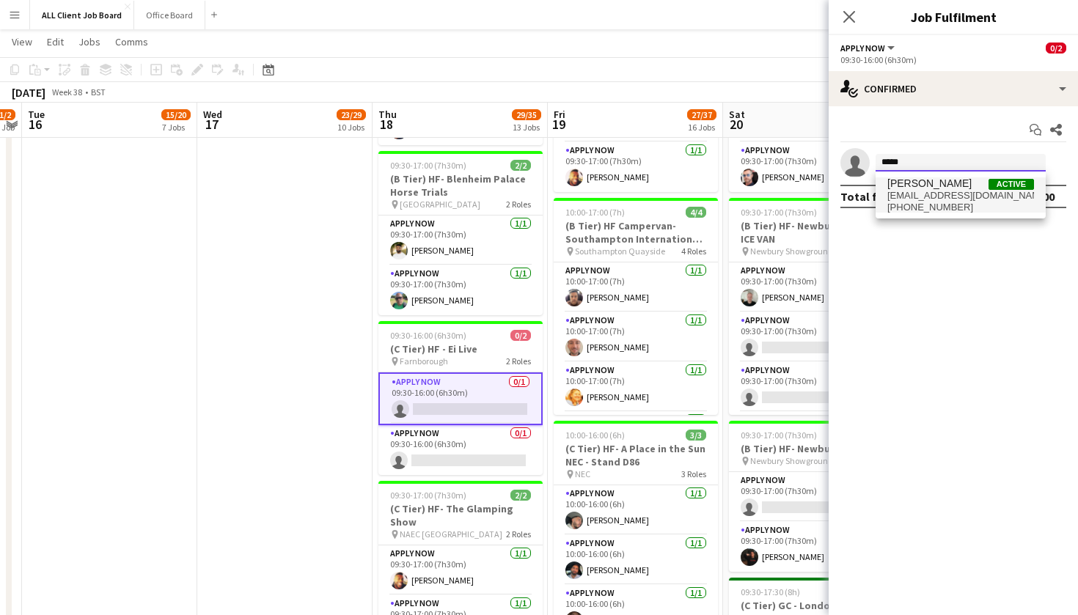
type input "*****"
click at [916, 191] on span "regisgrant1@gmail.com" at bounding box center [960, 196] width 147 height 12
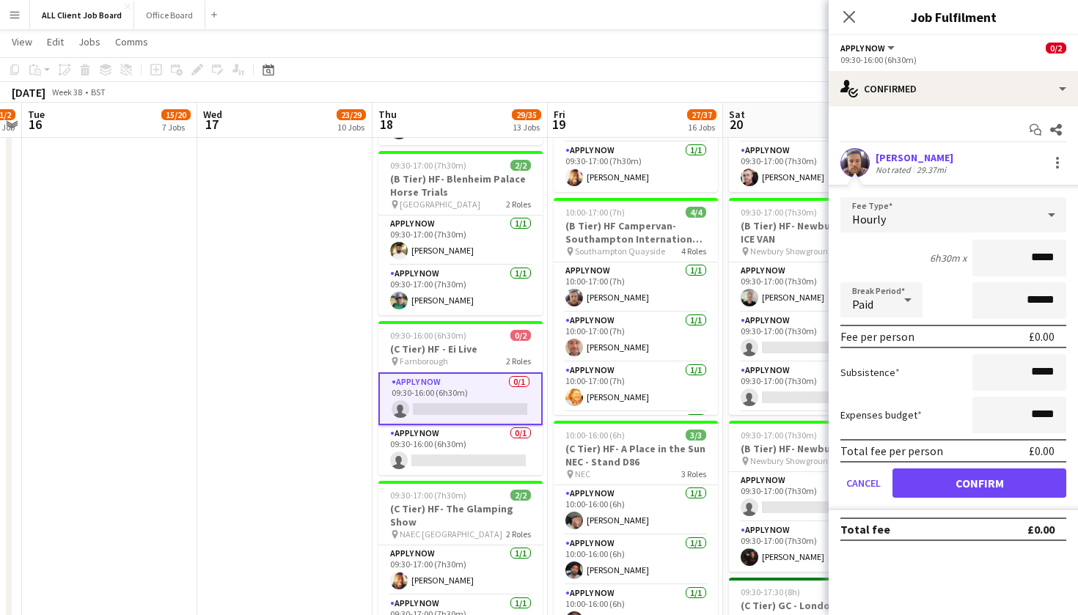
click at [971, 484] on button "Confirm" at bounding box center [979, 482] width 174 height 29
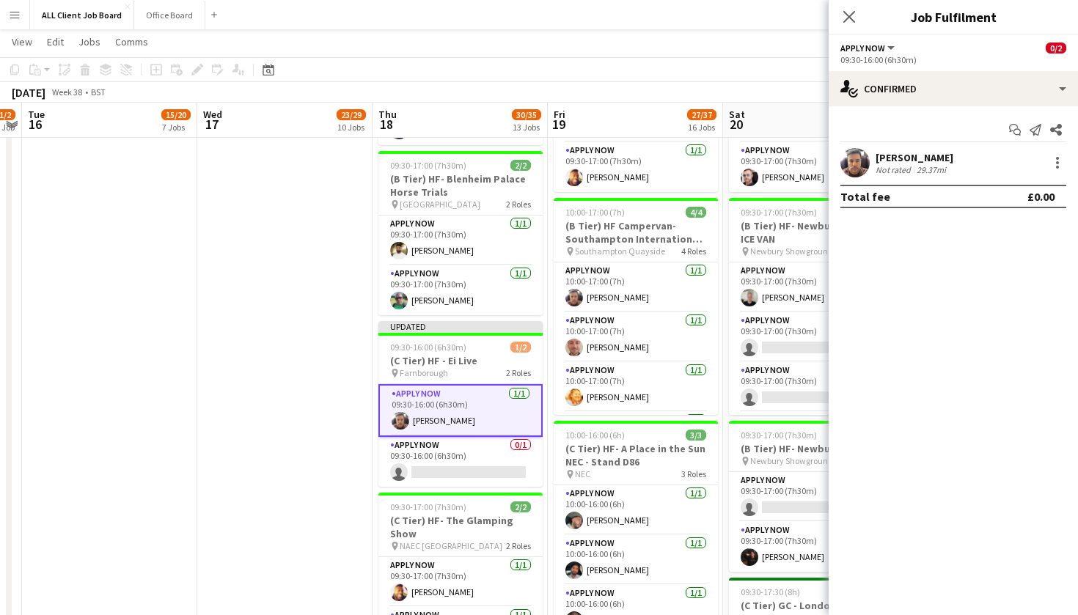
click at [850, 26] on app-icon "Close pop-in" at bounding box center [849, 17] width 18 height 18
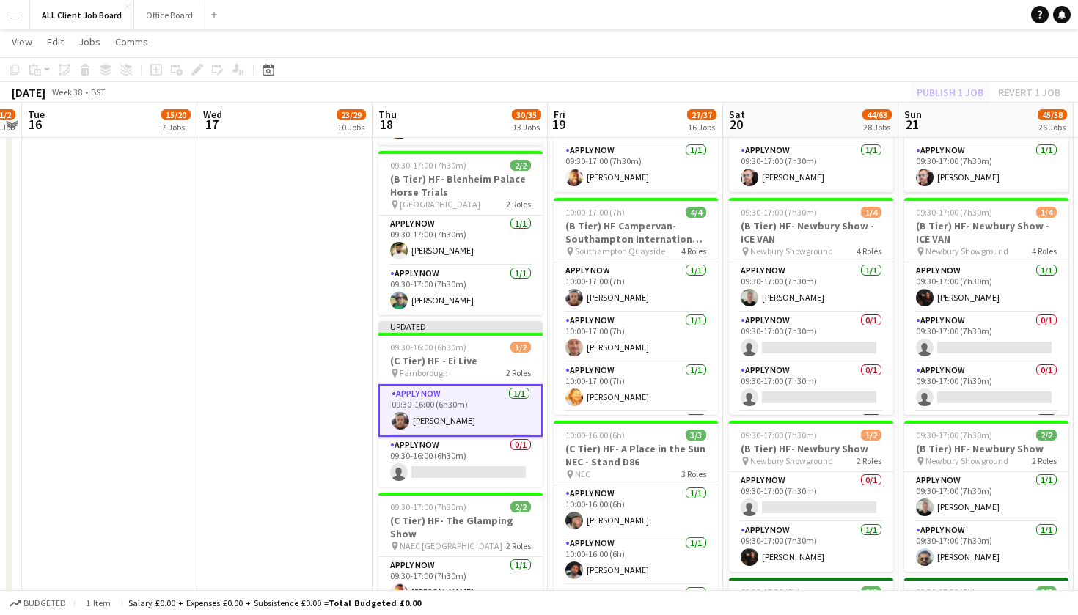
click at [946, 87] on div "Publish 1 job Revert 1 job" at bounding box center [988, 92] width 179 height 19
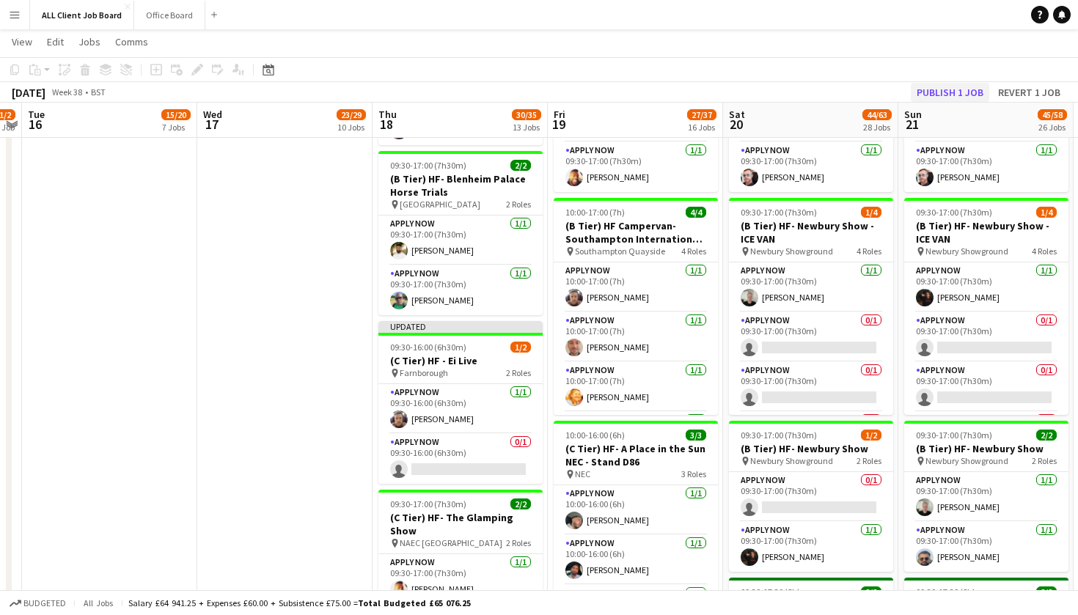
click at [943, 90] on button "Publish 1 job" at bounding box center [950, 92] width 78 height 19
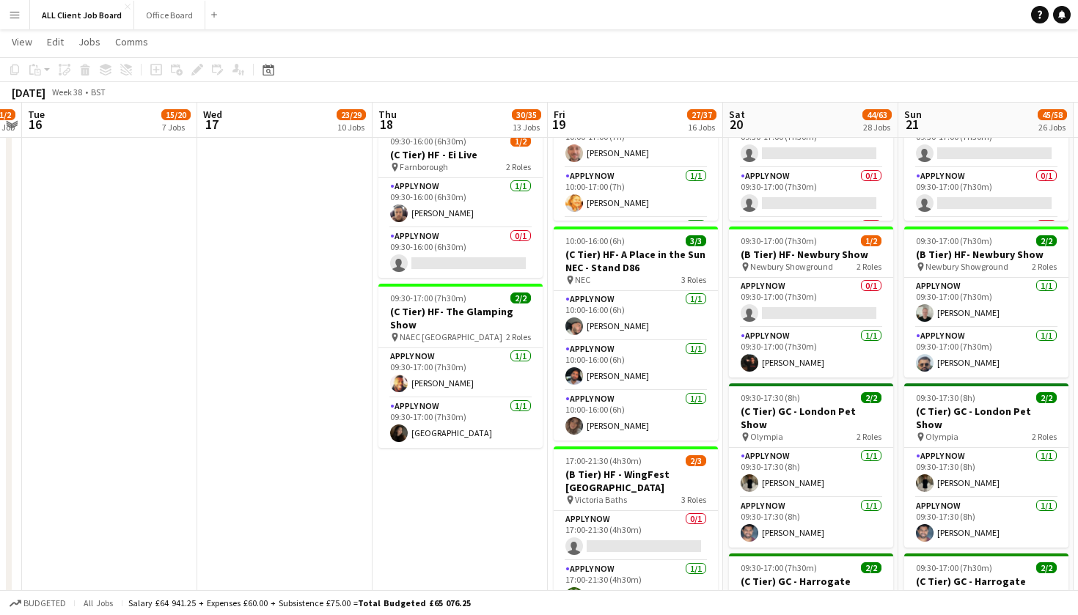
scroll to position [1795, 0]
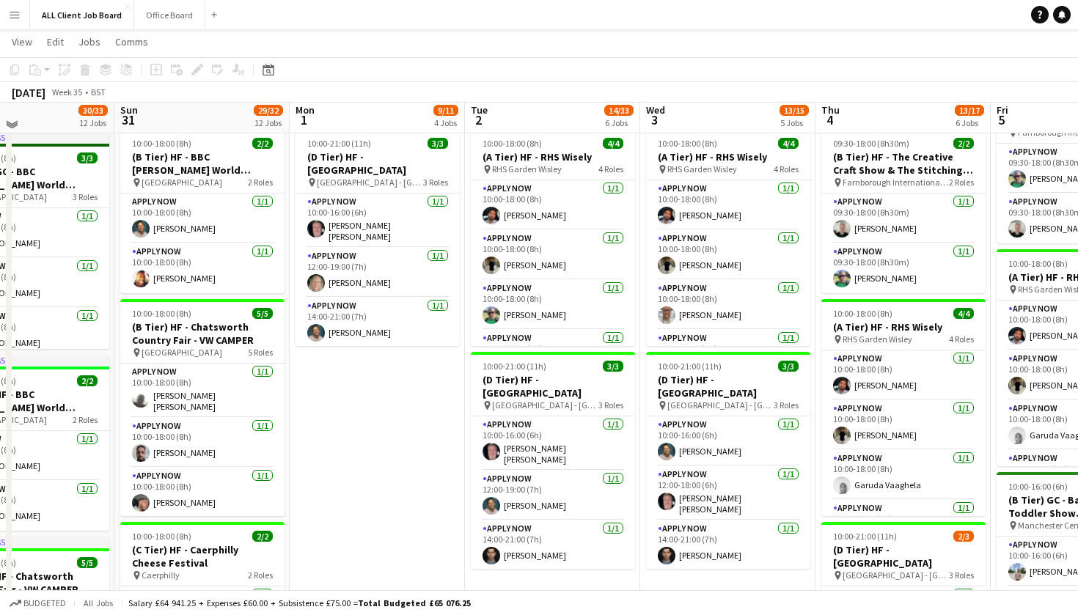
scroll to position [488, 0]
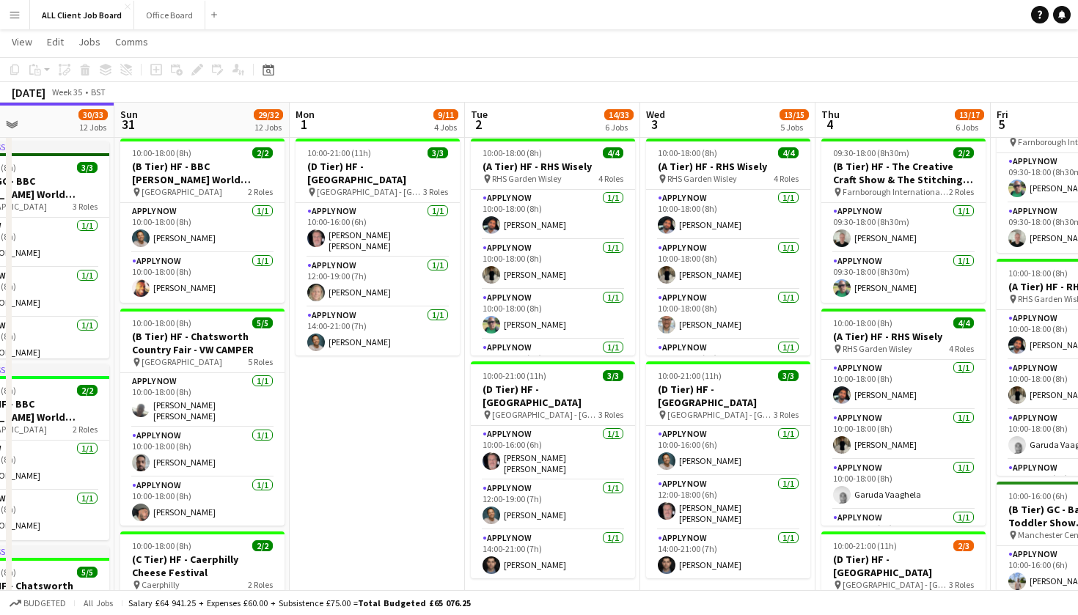
click at [633, 5] on app-navbar "Menu Boards Boards Boards All jobs Status Workforce Workforce My Workforce Recr…" at bounding box center [539, 14] width 1078 height 29
click at [563, 507] on app-card-role "APPLY NOW 1/1 12:00-19:00 (7h) Raymond Bethley" at bounding box center [553, 505] width 164 height 50
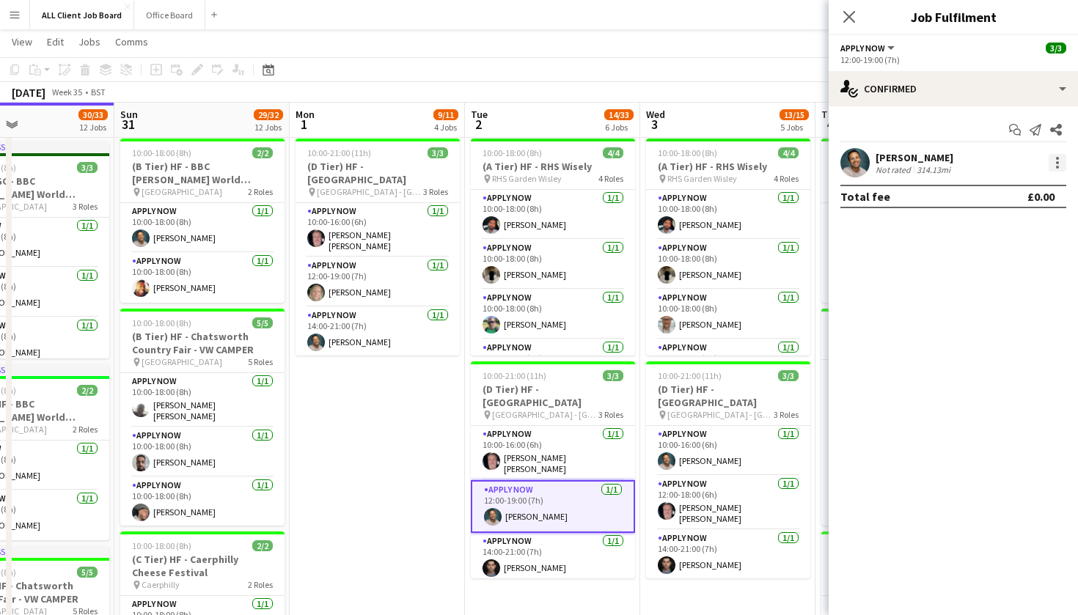
drag, startPoint x: 1060, startPoint y: 163, endPoint x: 1051, endPoint y: 166, distance: 9.5
click at [1059, 163] on div at bounding box center [1057, 163] width 18 height 18
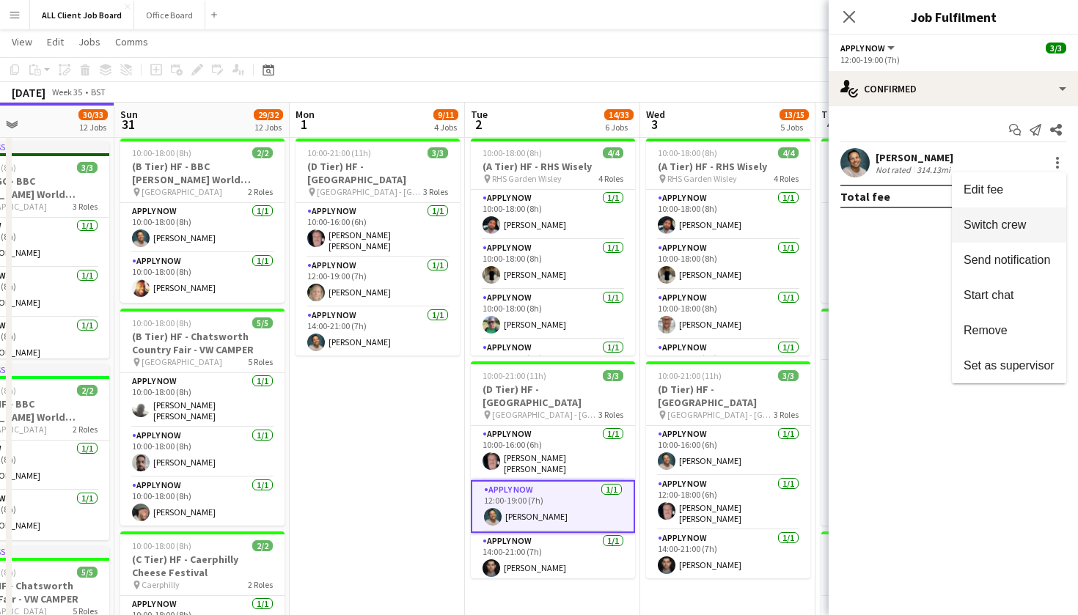
click at [986, 227] on span "Switch crew" at bounding box center [994, 224] width 62 height 12
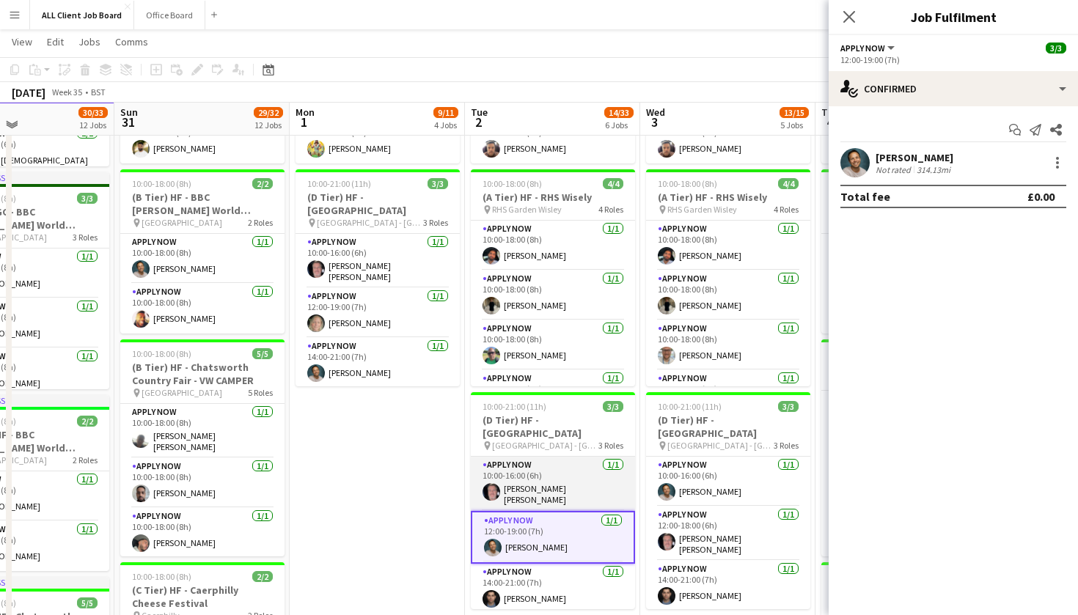
click at [557, 491] on app-card-role "APPLY NOW 1/1 10:00-16:00 (6h) John Paul Smith" at bounding box center [553, 484] width 164 height 54
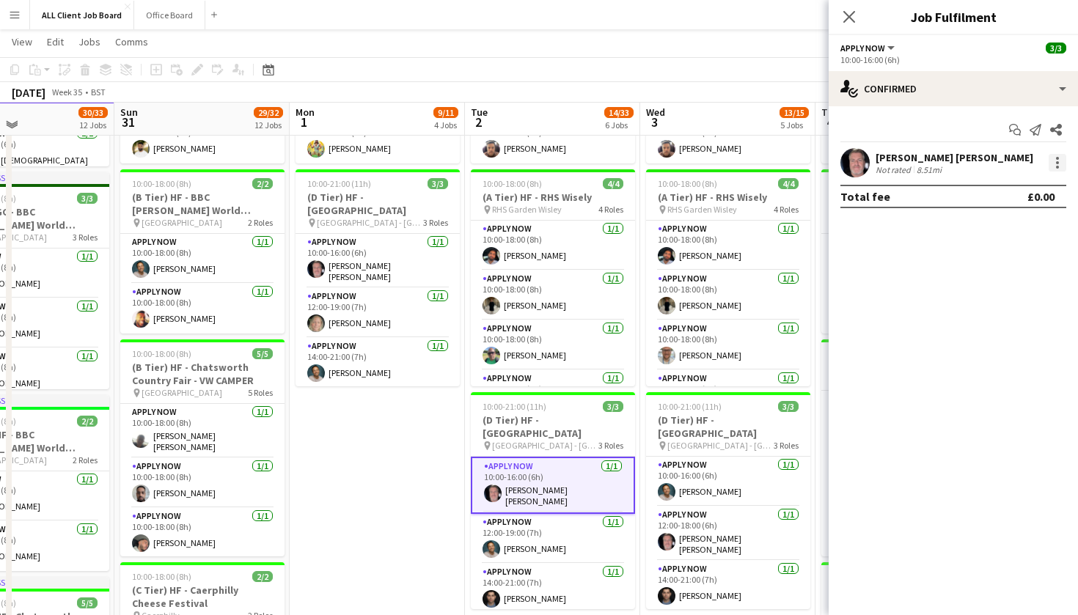
click at [1059, 169] on div at bounding box center [1057, 163] width 18 height 18
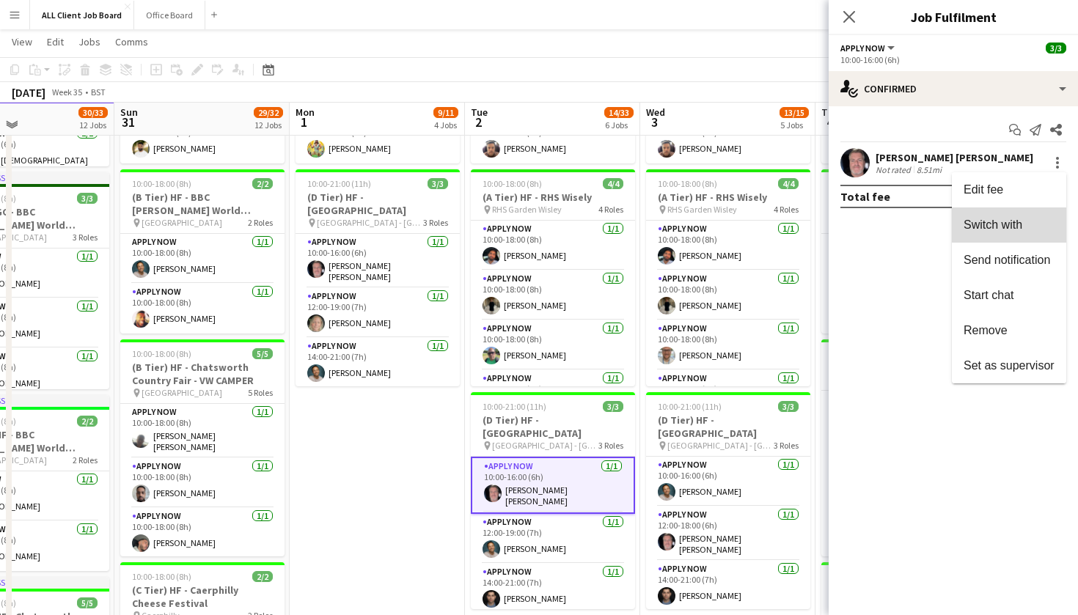
click at [1025, 234] on button "Switch with" at bounding box center [1009, 224] width 114 height 35
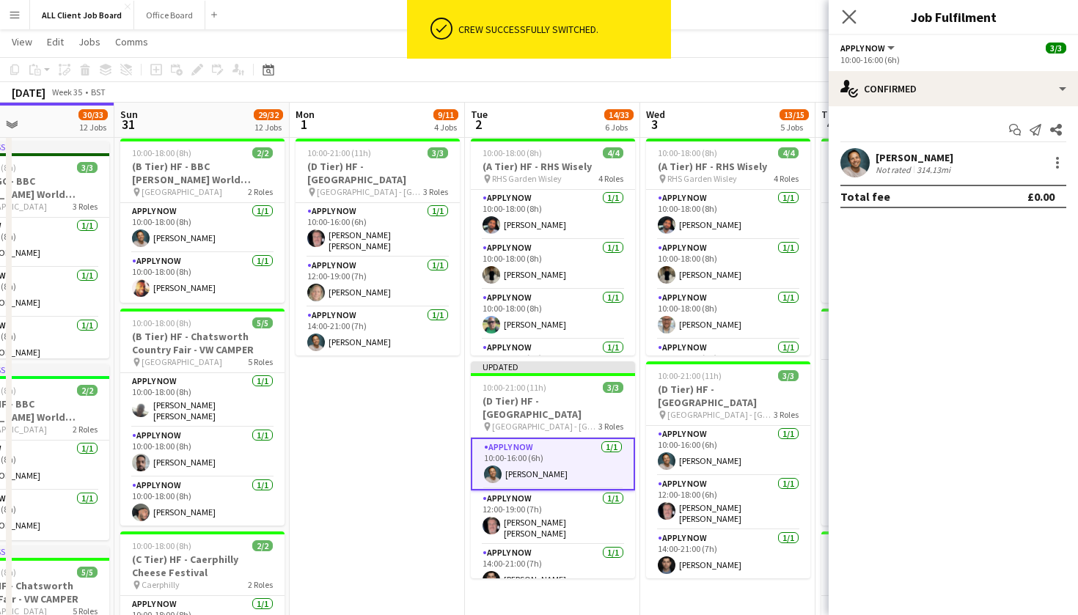
click at [855, 24] on app-icon "Close pop-in" at bounding box center [849, 17] width 21 height 21
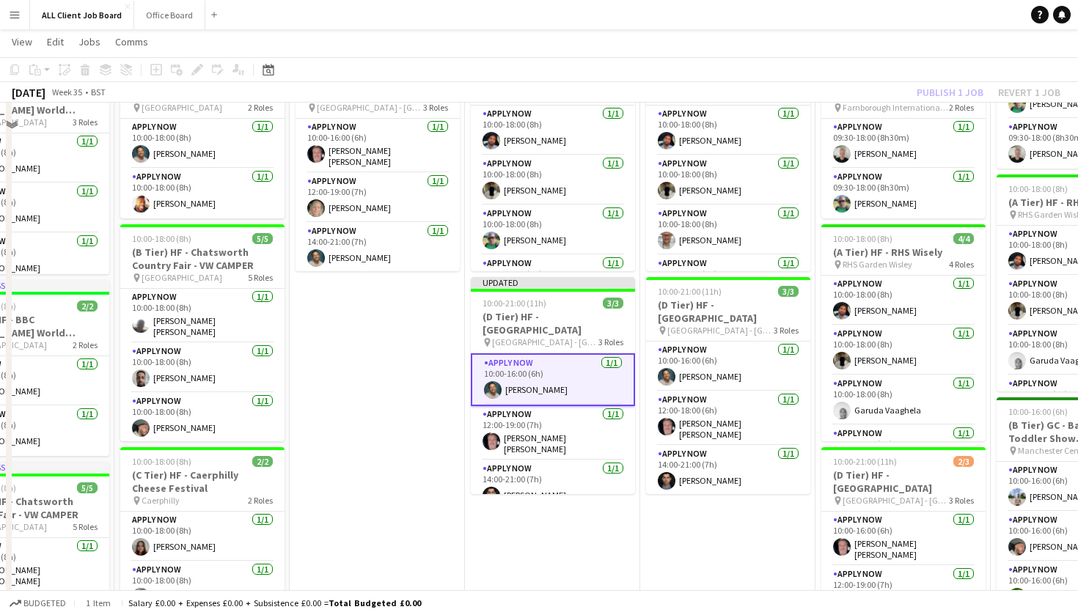
scroll to position [576, 0]
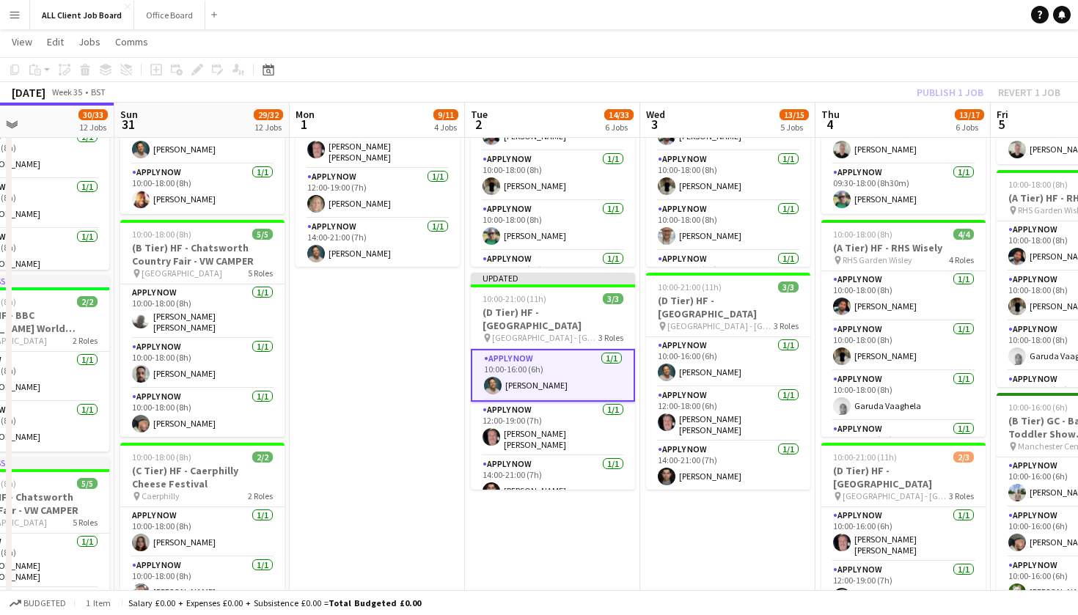
click at [963, 90] on div "Publish 1 job Revert 1 job" at bounding box center [988, 92] width 179 height 19
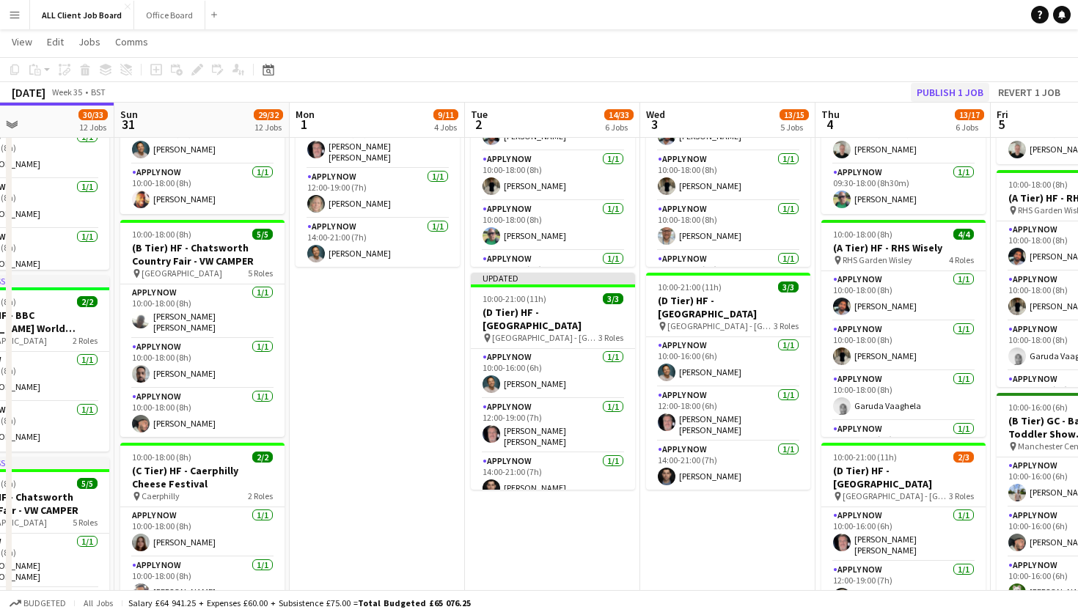
click at [940, 94] on button "Publish 1 job" at bounding box center [950, 92] width 78 height 19
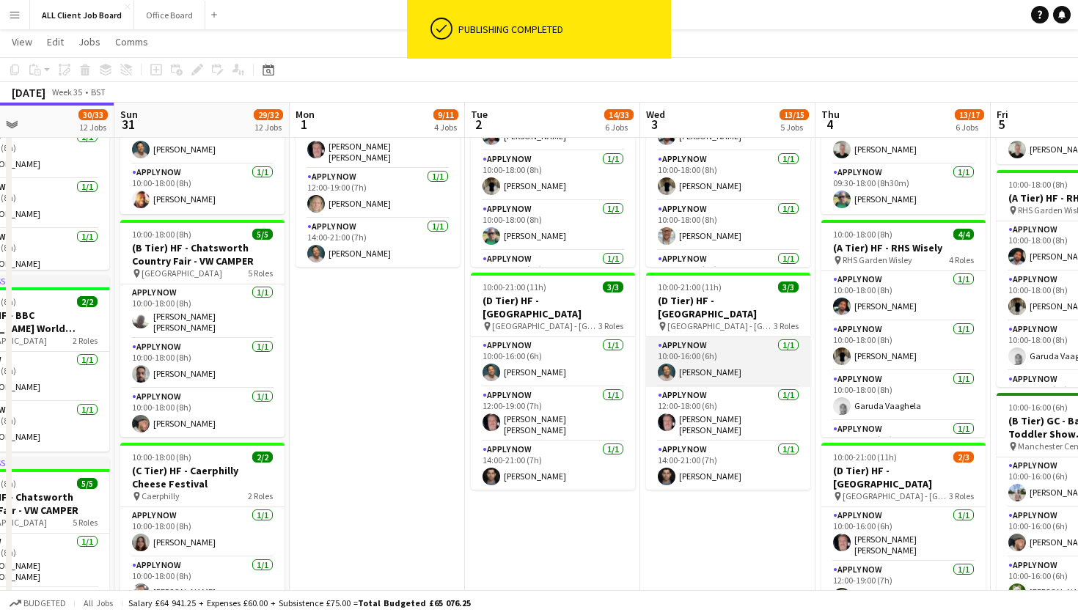
click at [735, 365] on app-card-role "APPLY NOW 1/1 10:00-16:00 (6h) Raymond Bethley" at bounding box center [728, 362] width 164 height 50
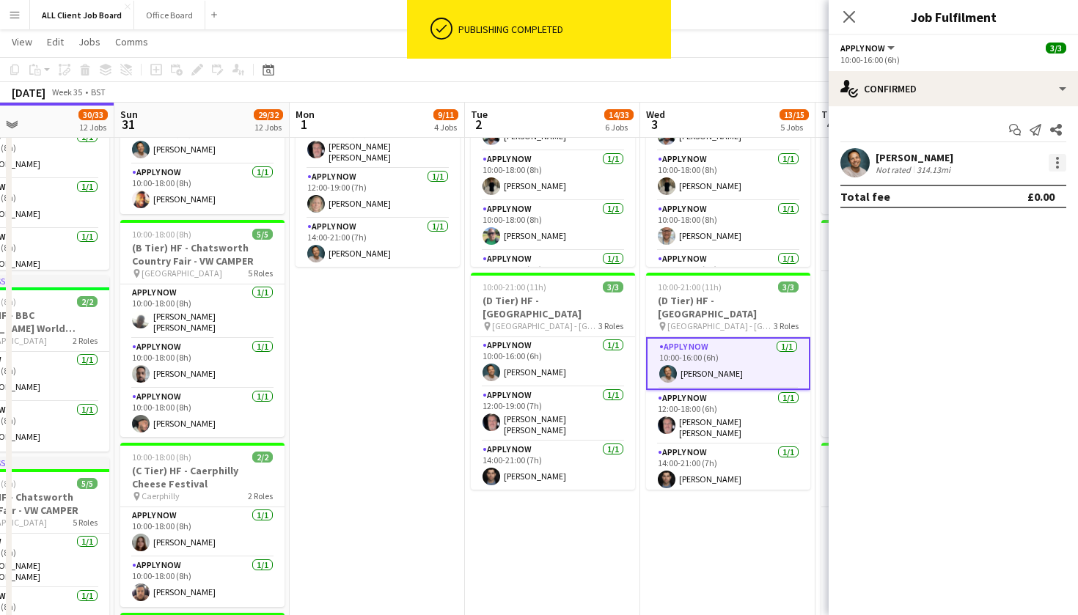
click at [1058, 162] on div at bounding box center [1057, 162] width 3 height 3
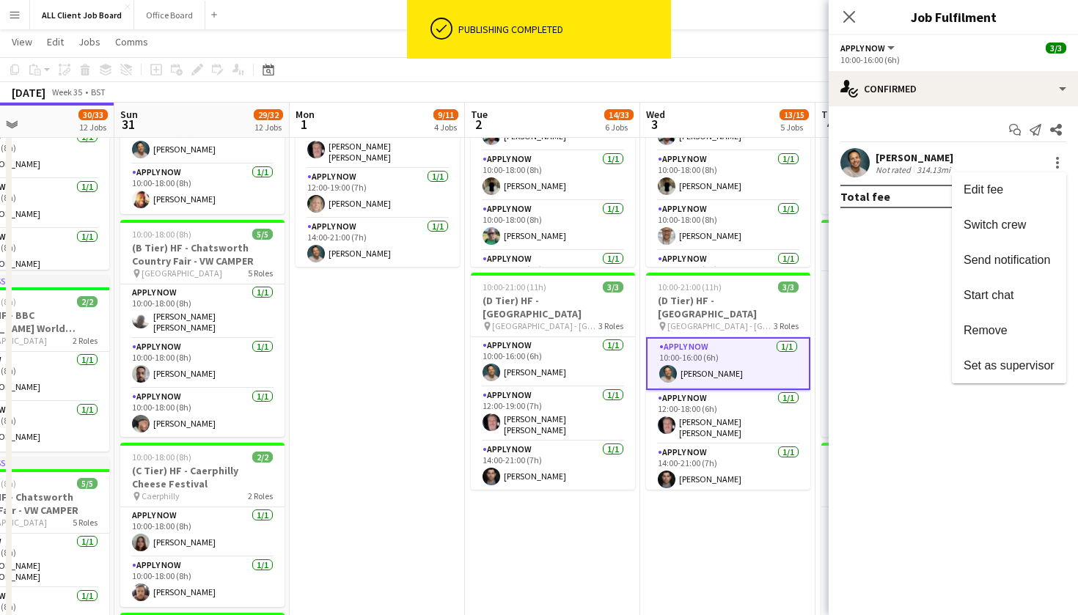
click at [995, 234] on button "Switch crew" at bounding box center [1009, 224] width 114 height 35
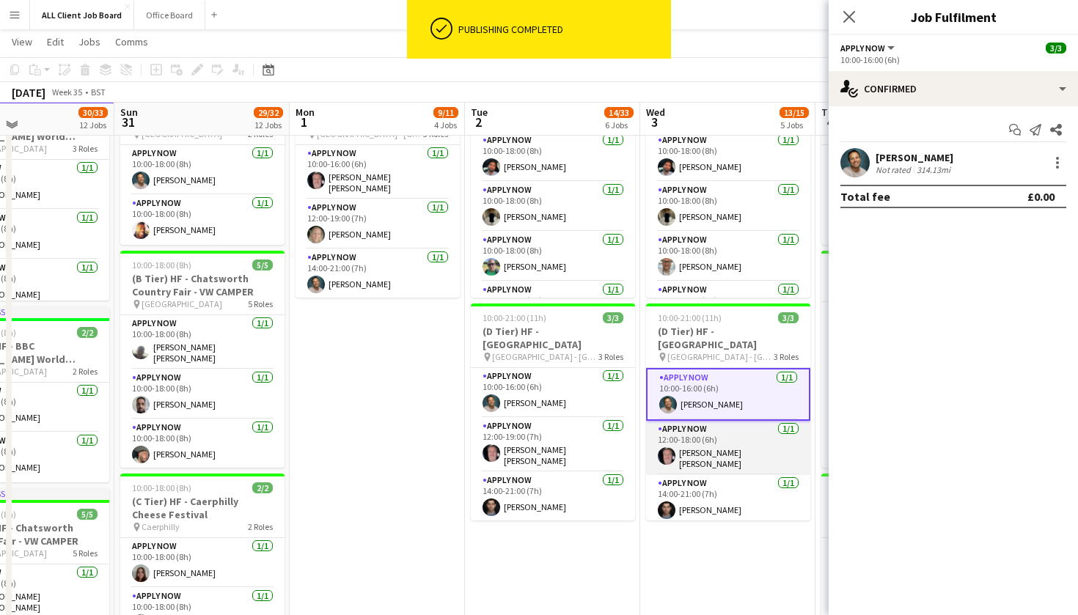
click at [736, 449] on app-card-role "APPLY NOW 1/1 12:00-18:00 (6h) John Paul Smith" at bounding box center [728, 448] width 164 height 54
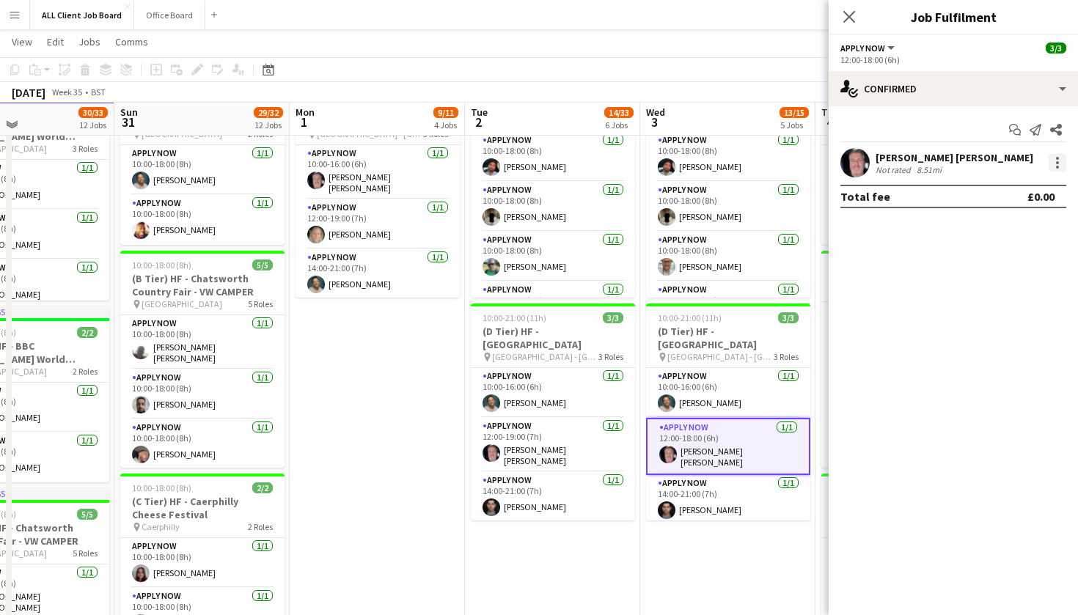
click at [1064, 162] on div at bounding box center [1057, 163] width 18 height 18
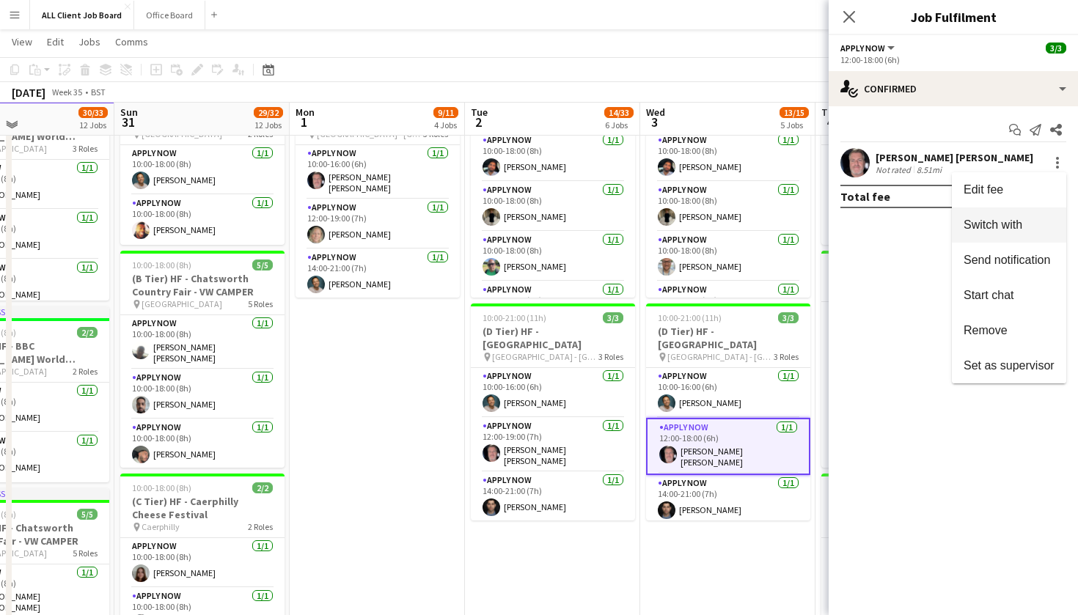
click at [1001, 232] on button "Switch with" at bounding box center [1009, 224] width 114 height 35
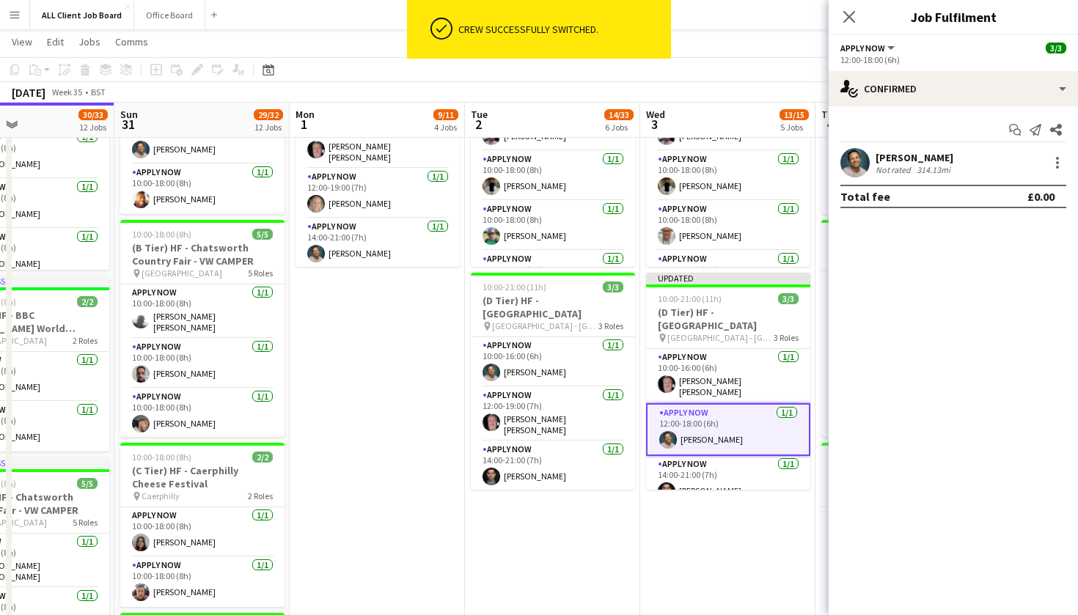
click at [848, 14] on icon "Close pop-in" at bounding box center [849, 17] width 12 height 12
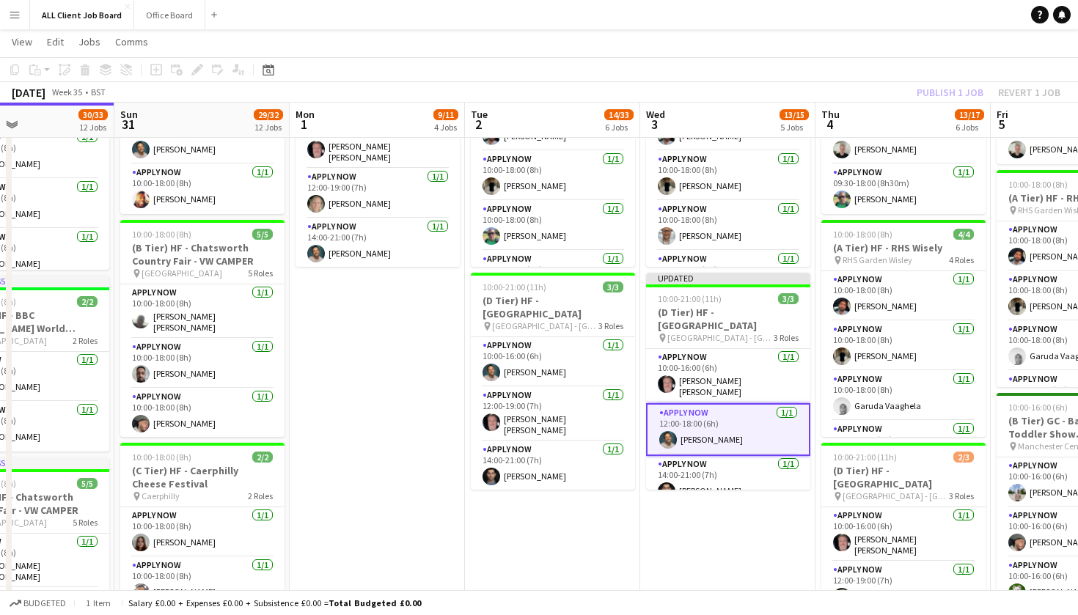
click at [873, 77] on app-toolbar "Copy Paste Paste Command V Paste with crew Command Shift V Paste linked Job Del…" at bounding box center [539, 69] width 1078 height 25
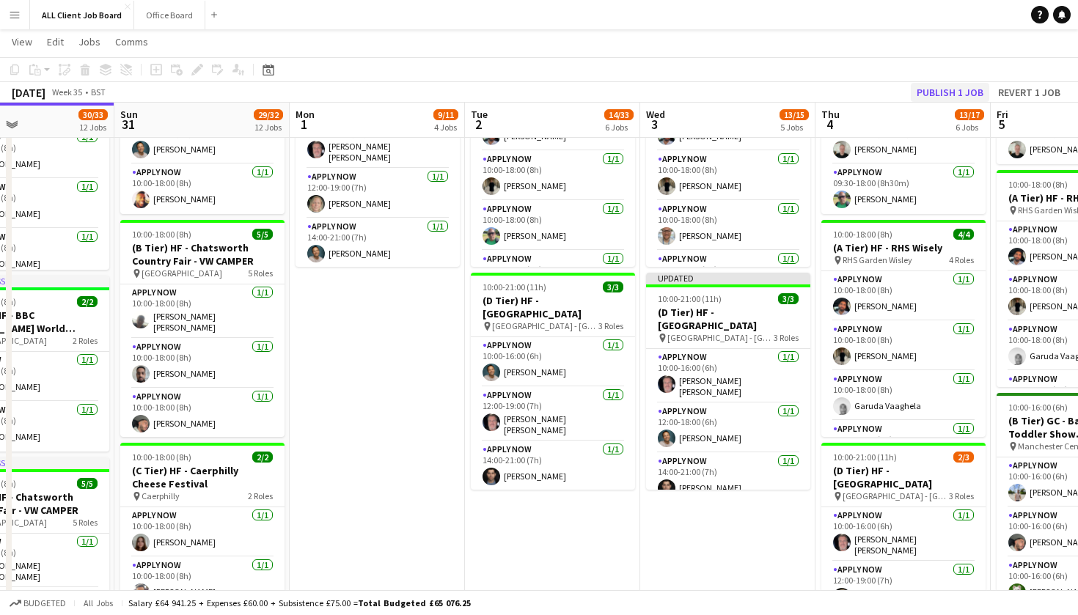
click at [935, 91] on button "Publish 1 job" at bounding box center [950, 92] width 78 height 19
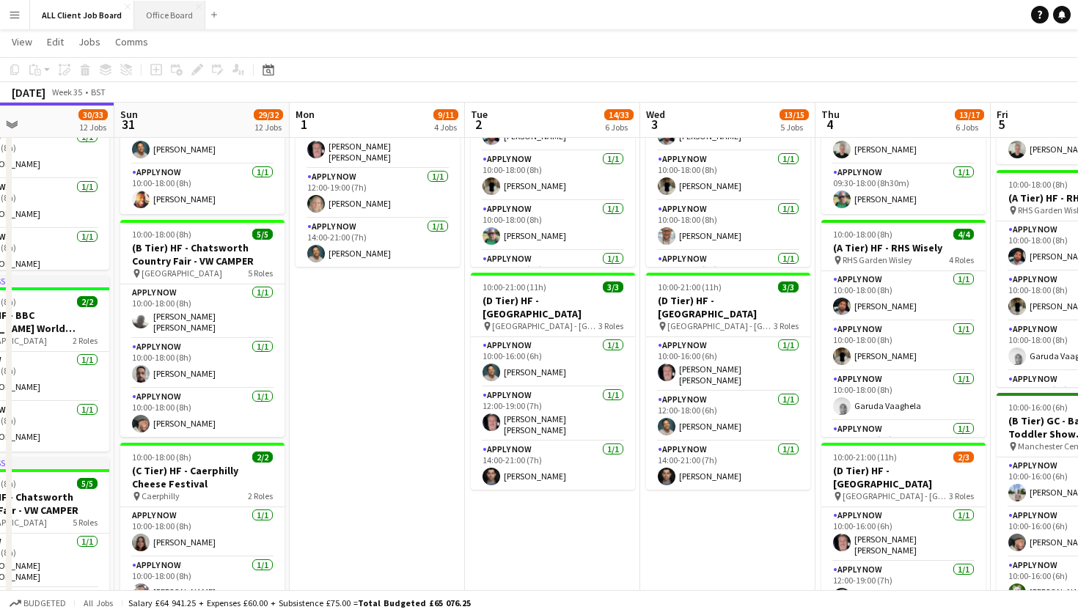
click at [155, 20] on button "Office Board Close" at bounding box center [169, 15] width 71 height 29
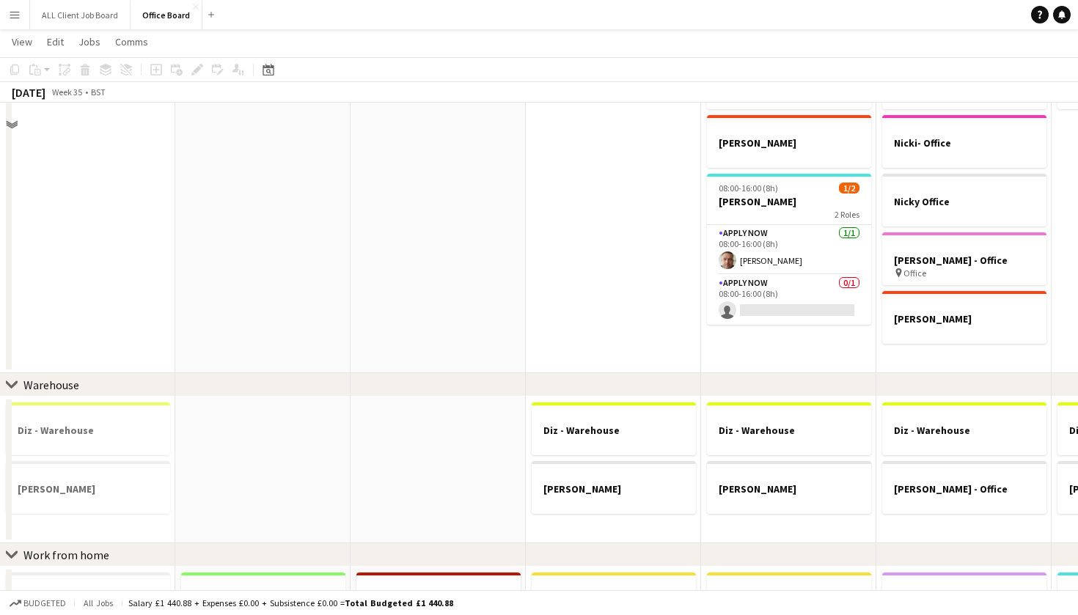
scroll to position [256, 0]
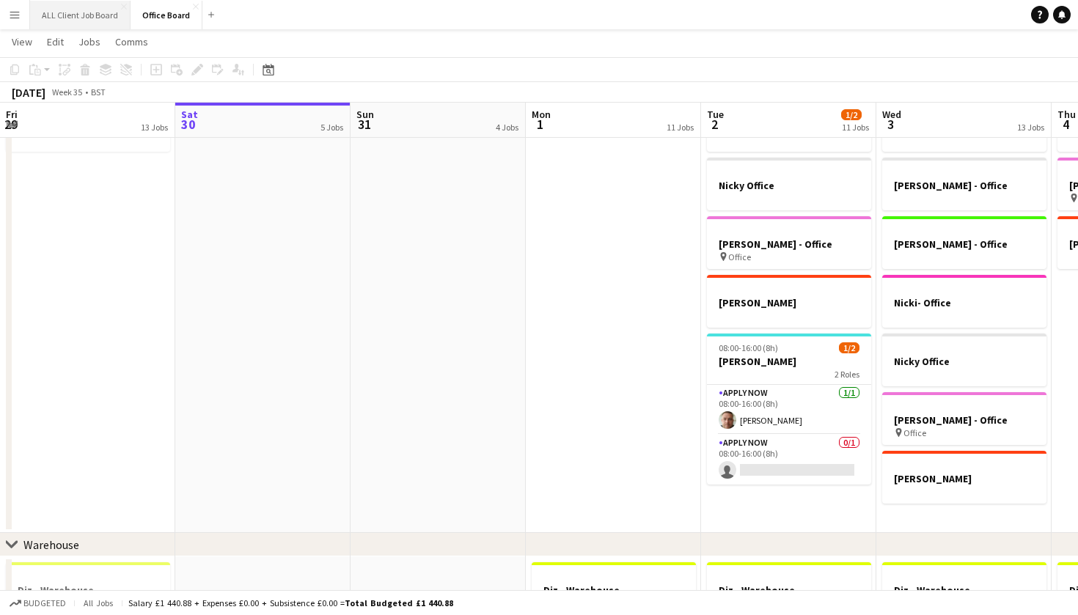
click at [76, 15] on button "ALL Client Job Board Close" at bounding box center [80, 15] width 100 height 29
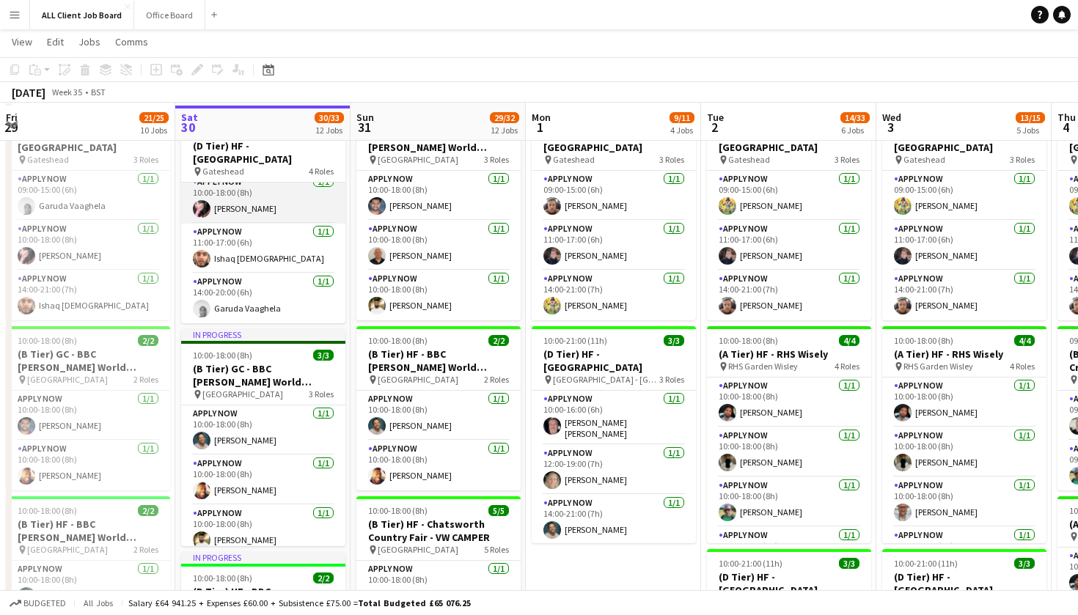
scroll to position [315, 0]
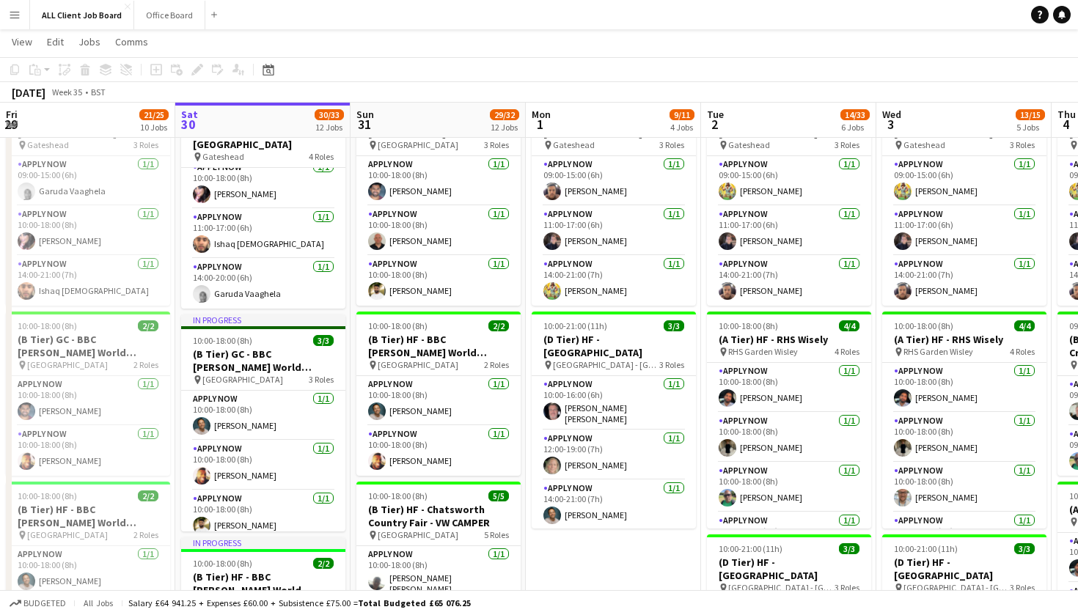
click at [16, 20] on app-icon "Menu" at bounding box center [15, 15] width 12 height 12
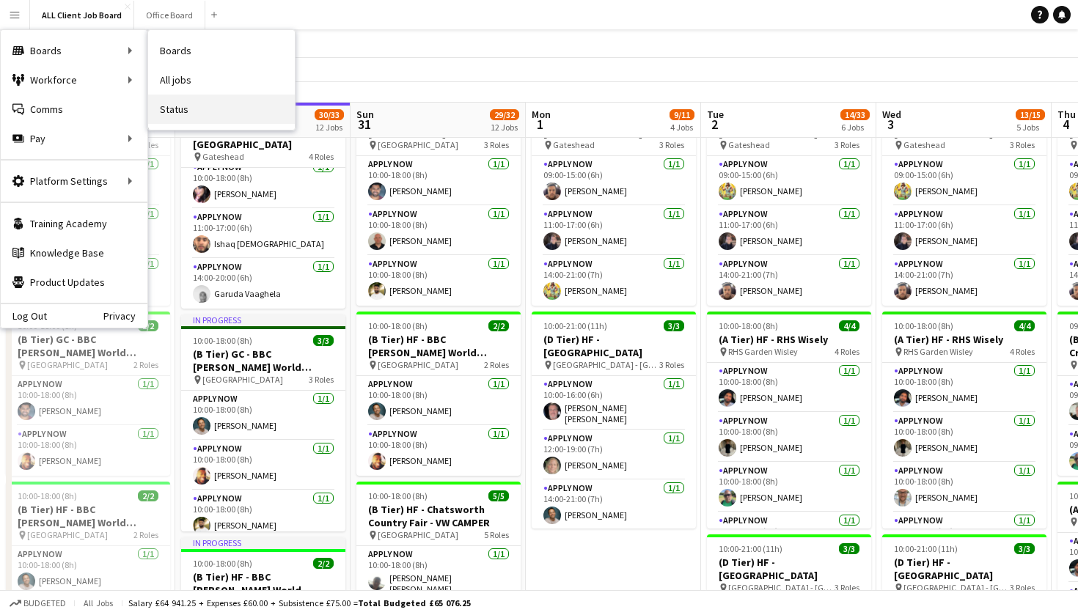
click at [175, 109] on link "Status" at bounding box center [221, 109] width 147 height 29
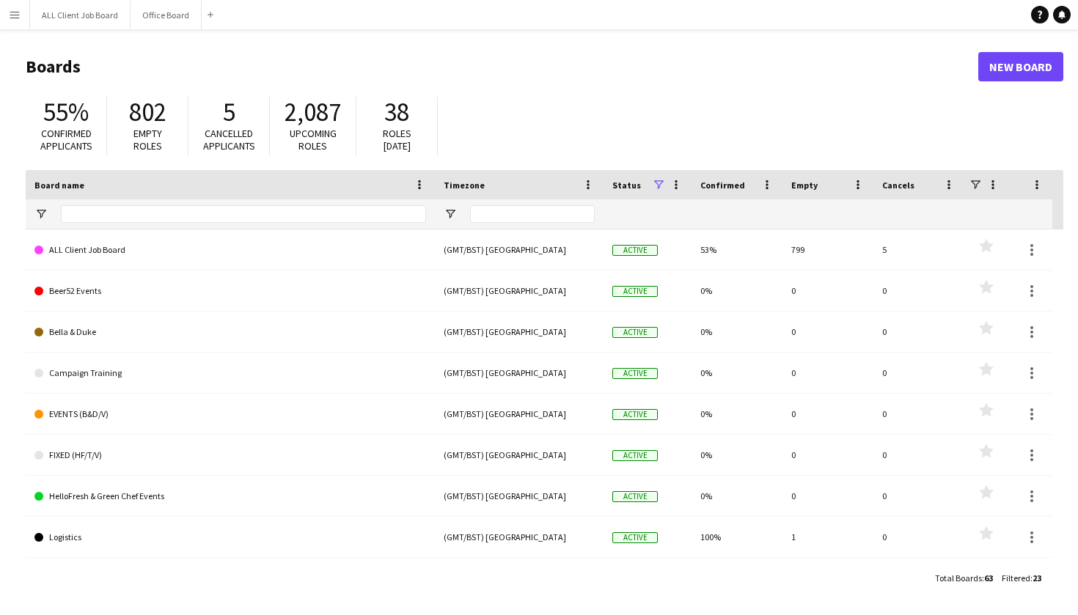
click at [21, 23] on button "Menu" at bounding box center [14, 14] width 29 height 29
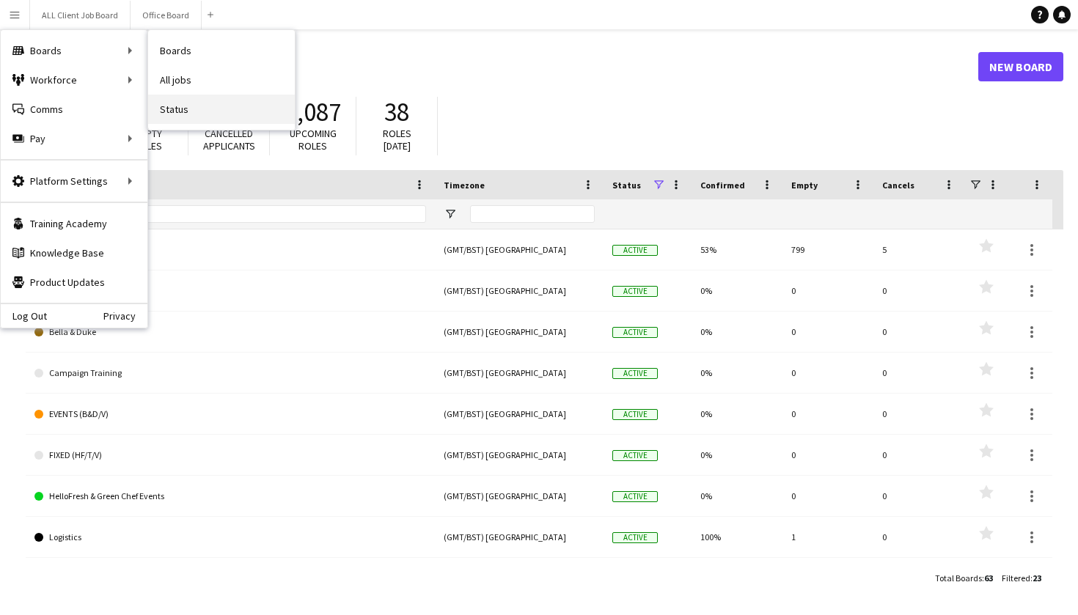
click at [211, 100] on link "Status" at bounding box center [221, 109] width 147 height 29
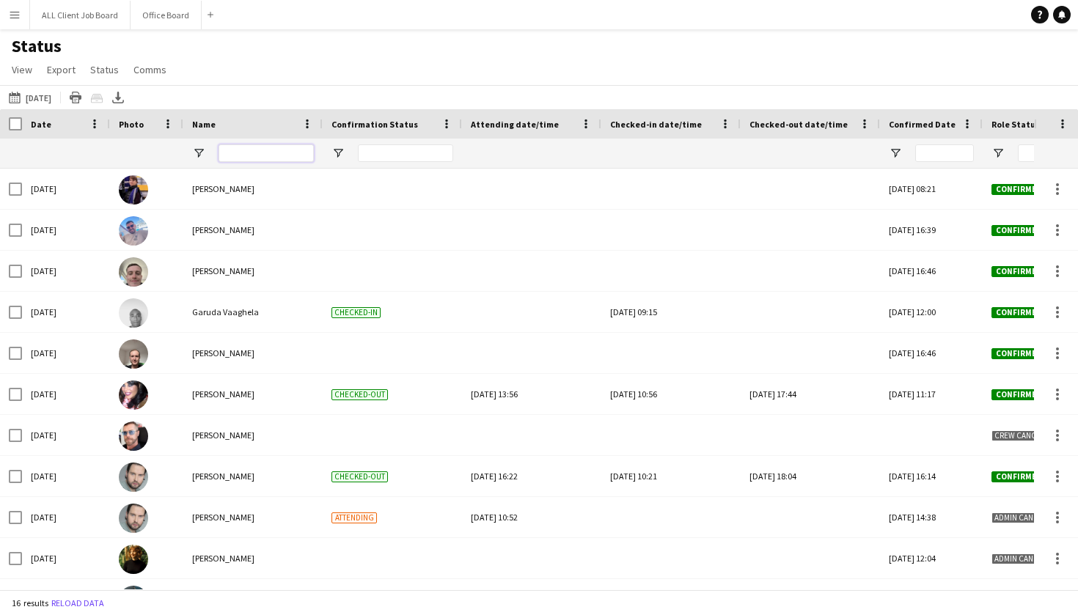
click at [282, 153] on input "Name Filter Input" at bounding box center [265, 153] width 95 height 18
click at [32, 94] on button "30-08-2025 to 05-09-2025 27-08-2025" at bounding box center [30, 98] width 48 height 18
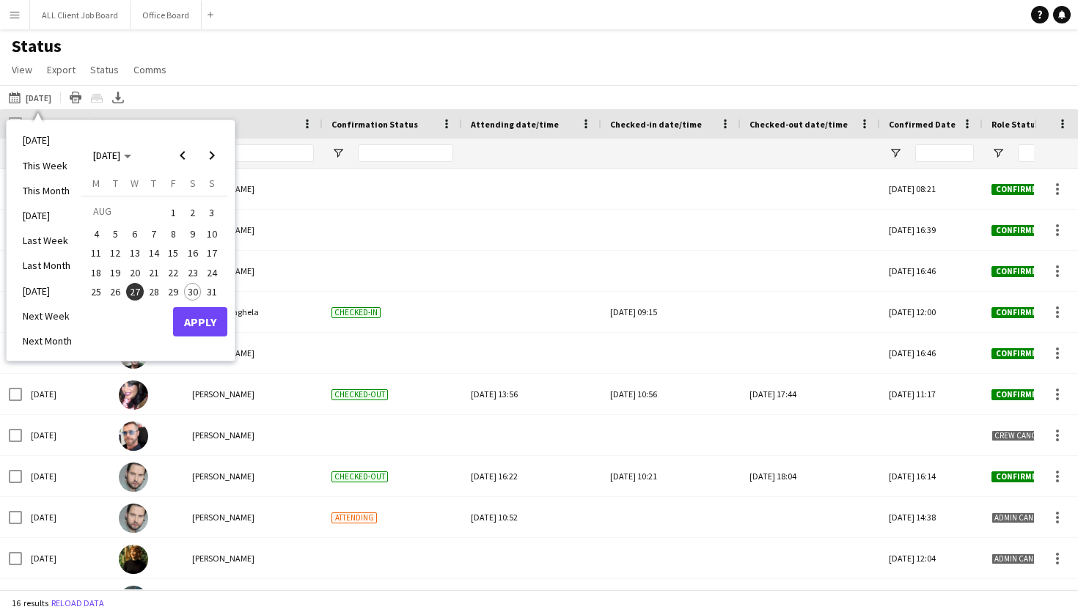
drag, startPoint x: 41, startPoint y: 136, endPoint x: 64, endPoint y: 140, distance: 23.1
click at [40, 136] on li "[DATE]" at bounding box center [47, 140] width 67 height 25
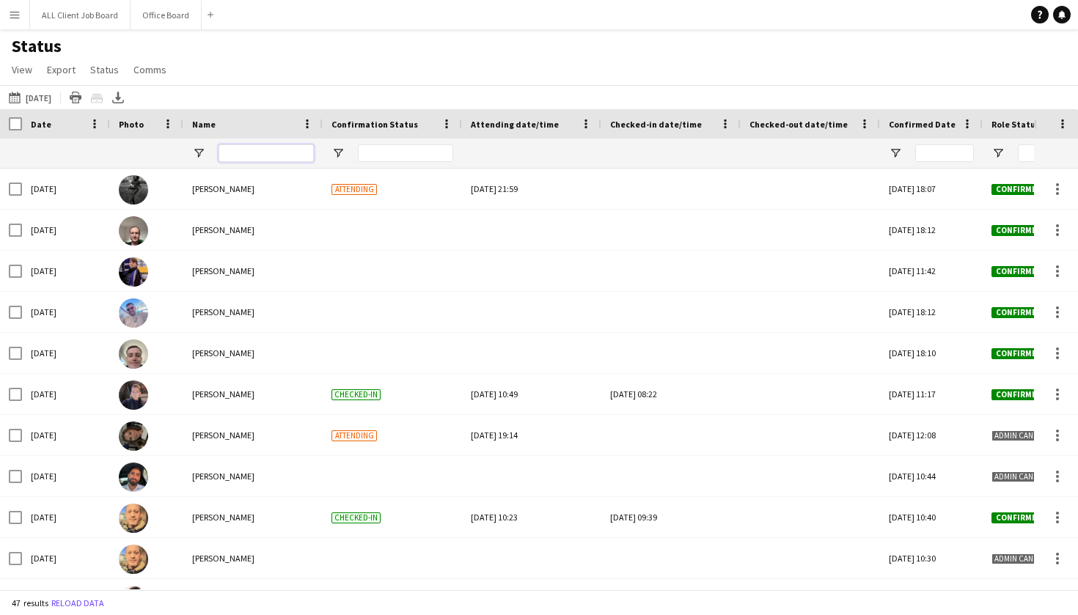
click at [247, 155] on input "Name Filter Input" at bounding box center [265, 153] width 95 height 18
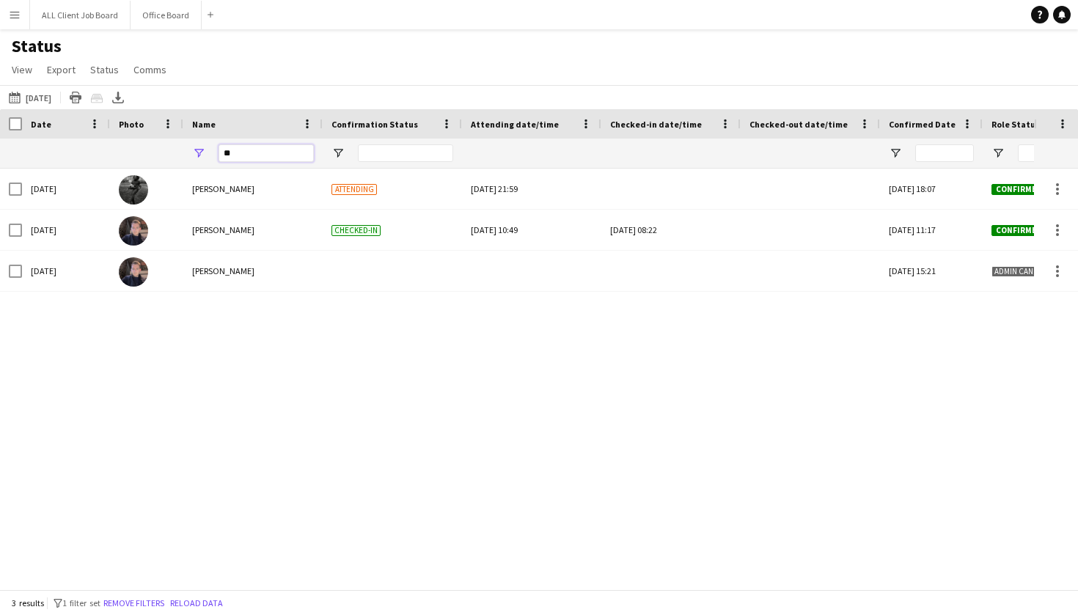
type input "*"
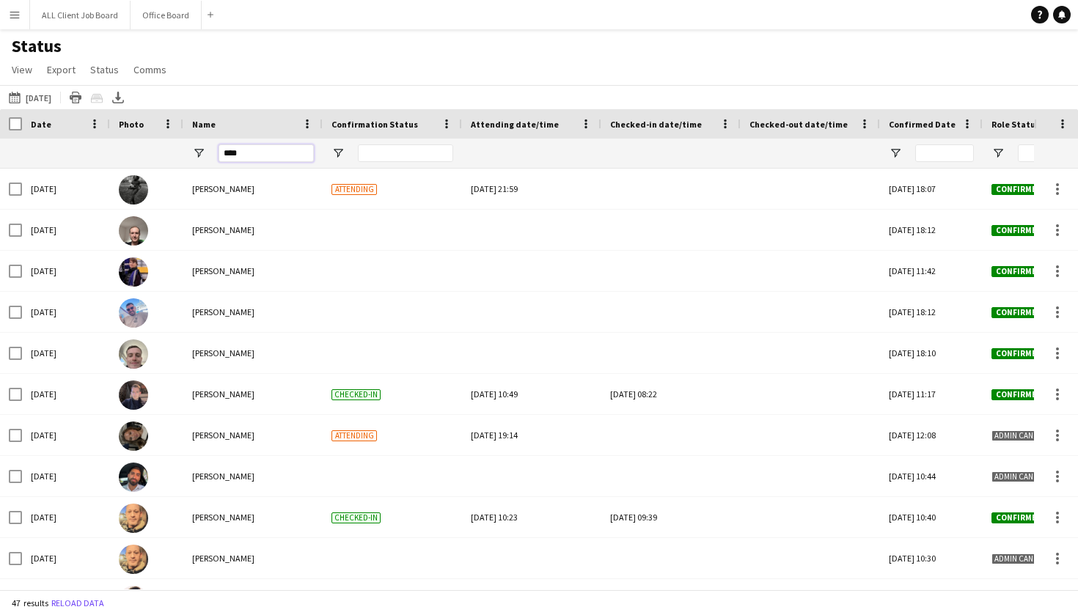
type input "*****"
